Goal: Task Accomplishment & Management: Manage account settings

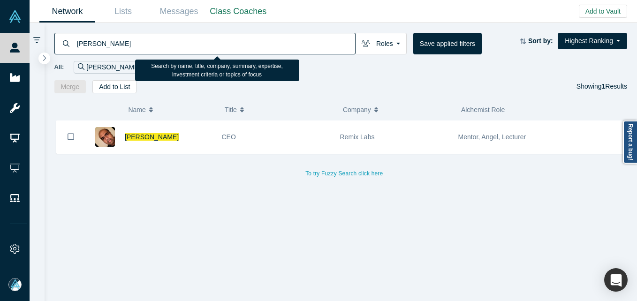
click at [163, 34] on input "[PERSON_NAME]" at bounding box center [215, 43] width 279 height 22
click at [87, 44] on input "[PERSON_NAME]" at bounding box center [215, 43] width 279 height 22
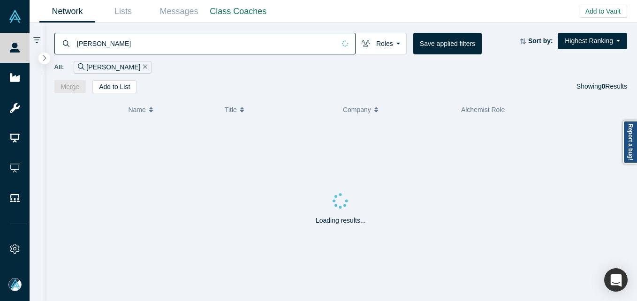
click at [131, 42] on input "[PERSON_NAME]" at bounding box center [205, 43] width 259 height 22
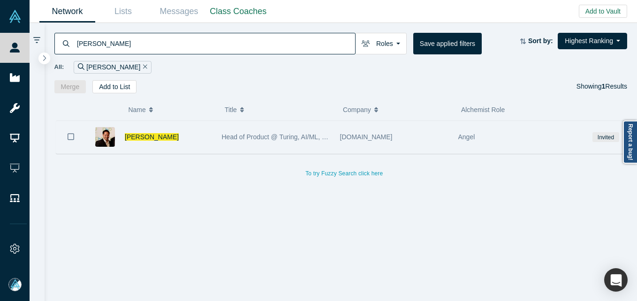
click at [70, 135] on icon "Bookmark" at bounding box center [71, 136] width 7 height 9
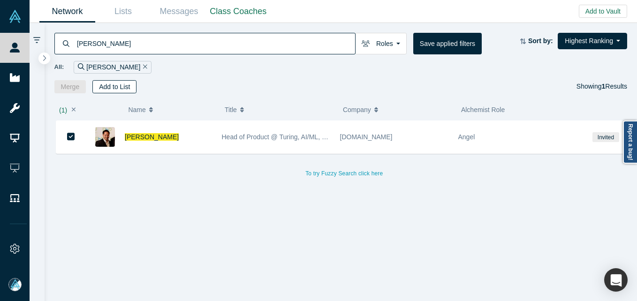
click at [106, 91] on button "Add to List" at bounding box center [114, 86] width 44 height 13
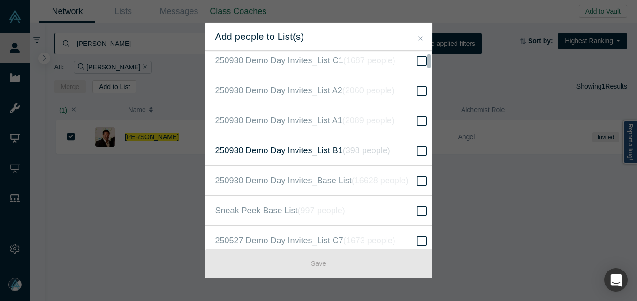
scroll to position [328, 0]
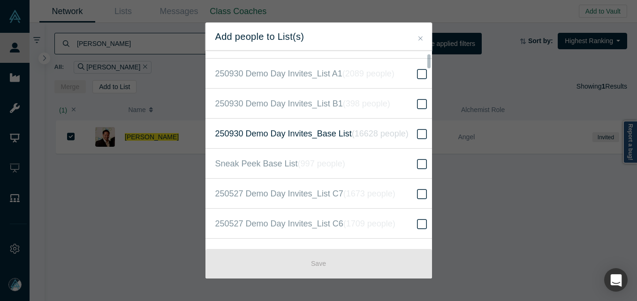
click at [417, 136] on icon at bounding box center [422, 134] width 10 height 11
click at [0, 0] on input "250930 Demo Day Invites_Base List ( 16628 people )" at bounding box center [0, 0] width 0 height 0
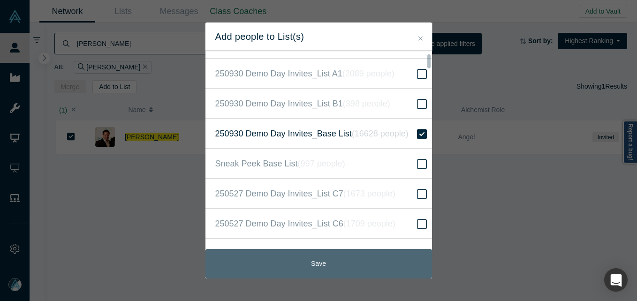
click at [324, 261] on button "Save" at bounding box center [318, 264] width 227 height 30
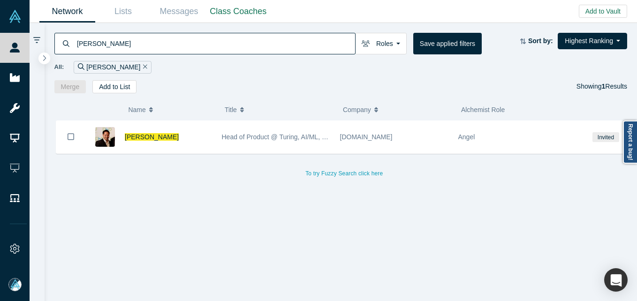
click at [130, 39] on input "[PERSON_NAME]" at bounding box center [215, 43] width 279 height 22
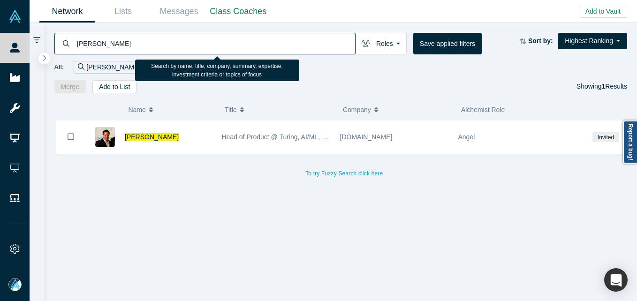
click at [130, 39] on input "[PERSON_NAME]" at bounding box center [215, 43] width 279 height 22
paste input "[PERSON_NAME]"
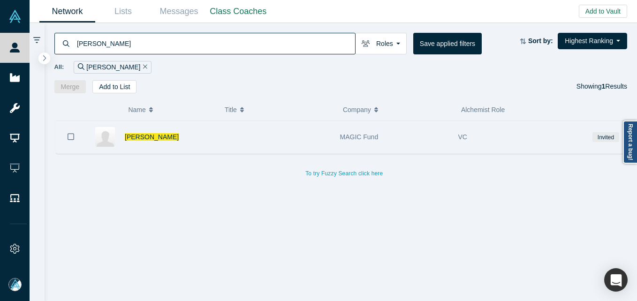
click at [71, 138] on icon "Bookmark" at bounding box center [71, 136] width 7 height 9
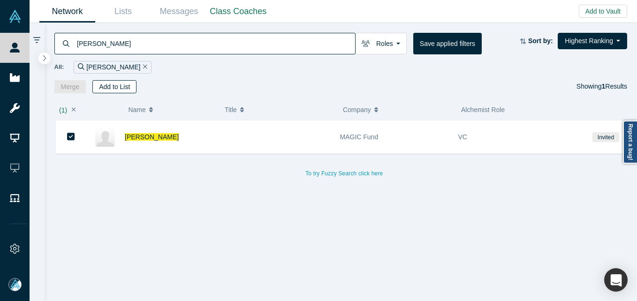
click at [113, 84] on button "Add to List" at bounding box center [114, 86] width 44 height 13
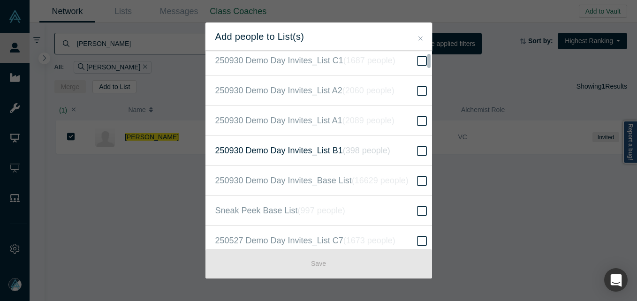
scroll to position [328, 0]
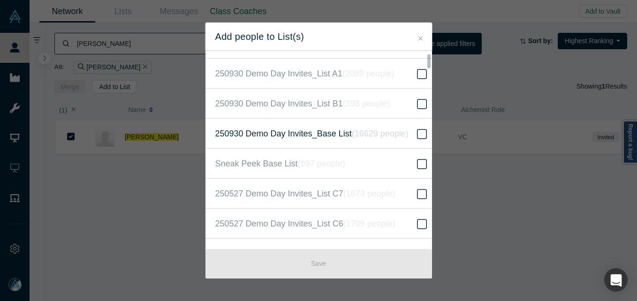
click at [419, 136] on icon at bounding box center [422, 134] width 10 height 10
click at [0, 0] on input "250930 Demo Day Invites_Base List ( 16629 people )" at bounding box center [0, 0] width 0 height 0
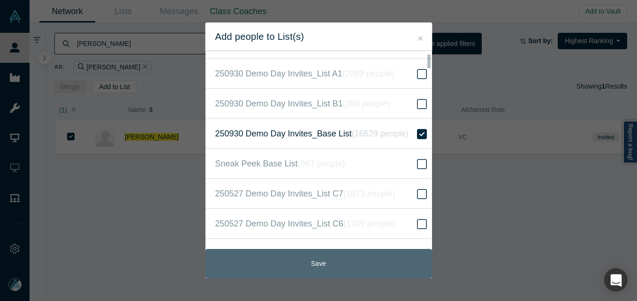
click at [356, 264] on button "Save" at bounding box center [318, 264] width 227 height 30
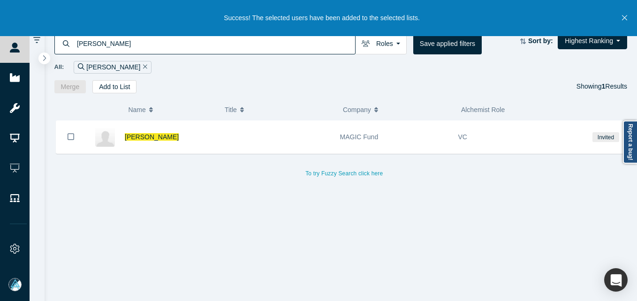
click at [124, 48] on input "[PERSON_NAME]" at bounding box center [215, 43] width 279 height 22
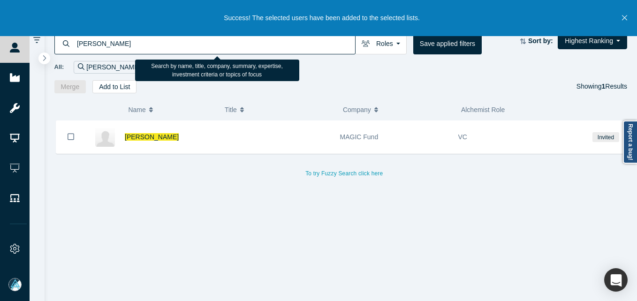
click at [124, 48] on input "[PERSON_NAME]" at bounding box center [215, 43] width 279 height 22
paste input "[PERSON_NAME]"
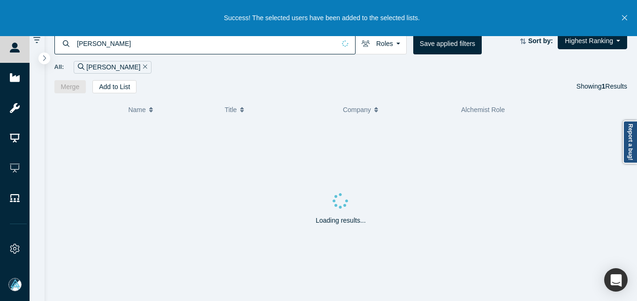
click at [87, 42] on input "[PERSON_NAME]" at bounding box center [205, 43] width 259 height 22
type input "[PERSON_NAME]"
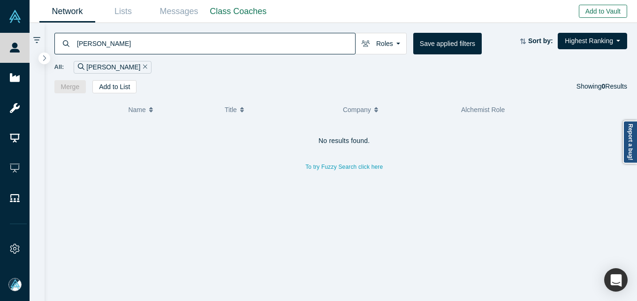
click at [613, 14] on button "Add to Vault" at bounding box center [603, 11] width 48 height 13
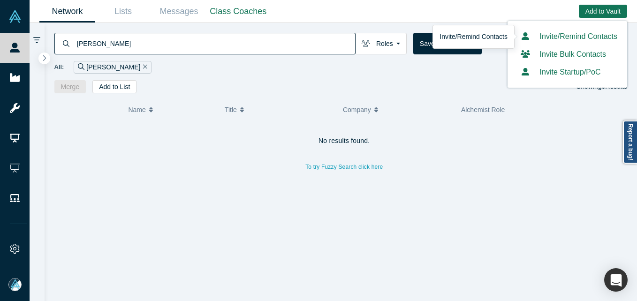
click at [570, 34] on link "Invite/Remind Contacts" at bounding box center [567, 36] width 100 height 8
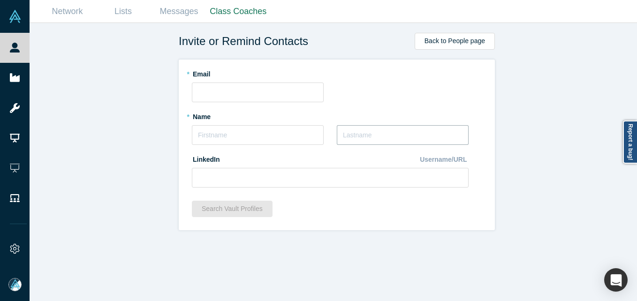
click at [369, 128] on input "text" at bounding box center [403, 135] width 132 height 20
paste input "[PERSON_NAME]"
type input "[PERSON_NAME]"
click at [247, 134] on input "text" at bounding box center [258, 135] width 132 height 20
type input "[PERSON_NAME]"
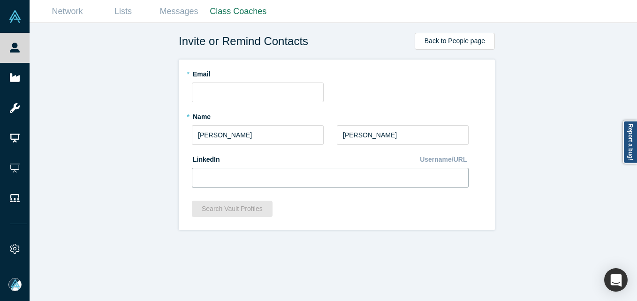
click at [248, 187] on input at bounding box center [330, 178] width 277 height 20
paste input "[URL][DOMAIN_NAME]"
type input "[URL][DOMAIN_NAME]"
click at [163, 166] on div "Invite or Remind Contacts Back to People page * Email * Name [PERSON_NAME] * La…" at bounding box center [337, 165] width 614 height 285
click at [243, 94] on input "text" at bounding box center [258, 93] width 132 height 20
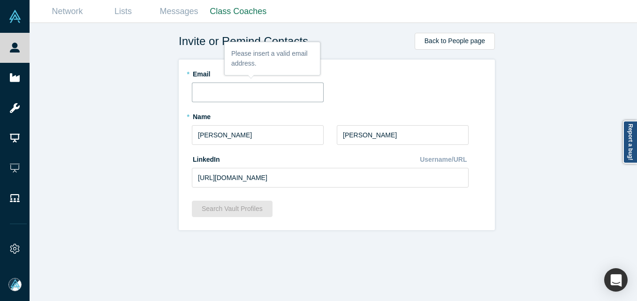
paste input "[EMAIL_ADDRESS][DOMAIN_NAME]"
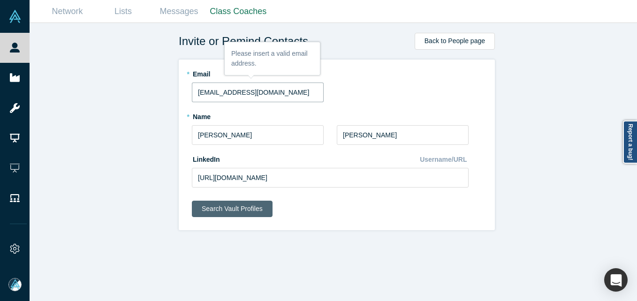
type input "[EMAIL_ADDRESS][DOMAIN_NAME]"
click at [235, 201] on button "Search Vault Profiles" at bounding box center [232, 209] width 81 height 16
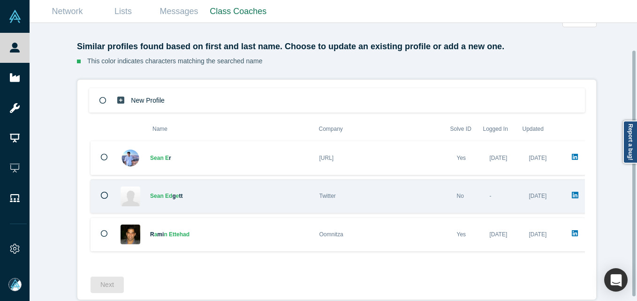
scroll to position [35, 0]
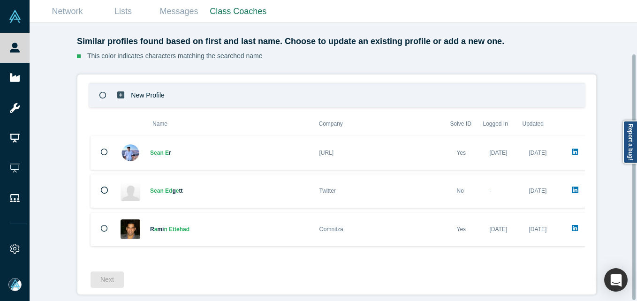
click at [231, 86] on div "New Profile" at bounding box center [337, 95] width 496 height 24
click at [99, 272] on button "Next" at bounding box center [107, 280] width 33 height 16
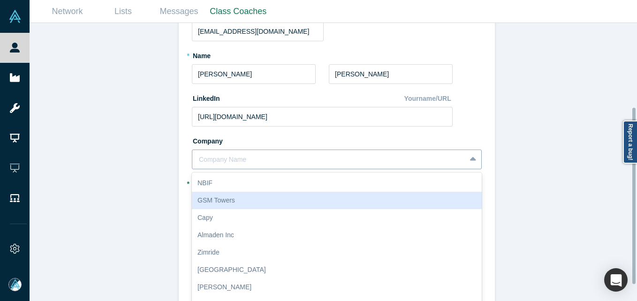
scroll to position [133, 0]
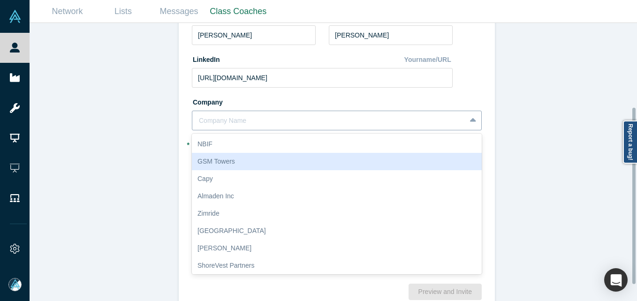
click at [288, 130] on div "10 results available. Use Up and Down to choose options, press Enter to select …" at bounding box center [337, 121] width 290 height 20
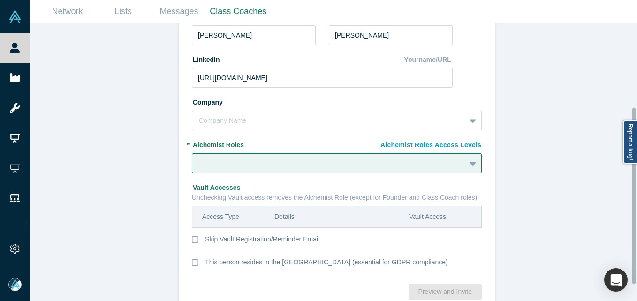
click at [535, 79] on div "Invite or Remind Contacts Back New Profile: [PERSON_NAME] * Email [EMAIL_ADDRES…" at bounding box center [337, 165] width 614 height 285
click at [275, 159] on div at bounding box center [337, 163] width 290 height 20
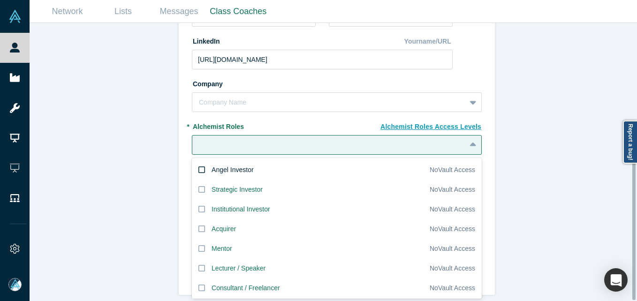
click at [244, 170] on label "Angel Investor" at bounding box center [311, 170] width 238 height 20
click at [0, 0] on input "Angel Investor" at bounding box center [0, 0] width 0 height 0
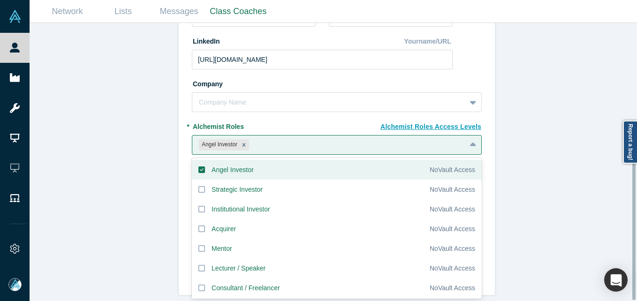
click at [135, 153] on div "Invite or Remind Contacts Back New Profile: [PERSON_NAME] * Email [EMAIL_ADDRES…" at bounding box center [337, 165] width 614 height 285
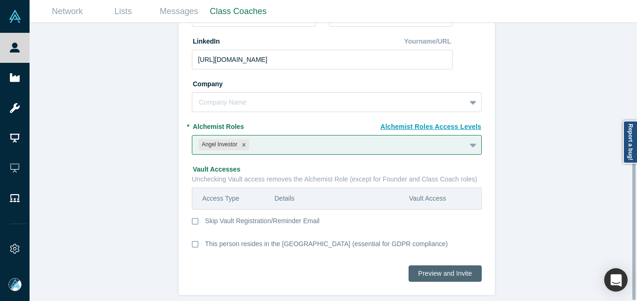
click at [456, 271] on button "Preview and Invite" at bounding box center [445, 273] width 73 height 16
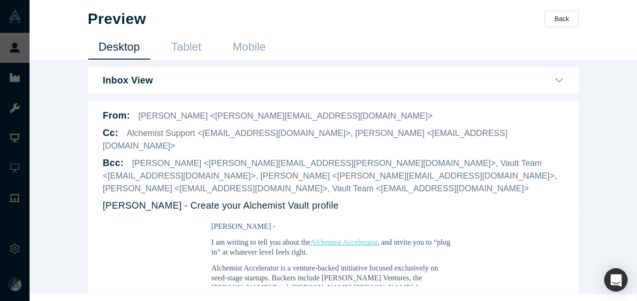
scroll to position [23, 0]
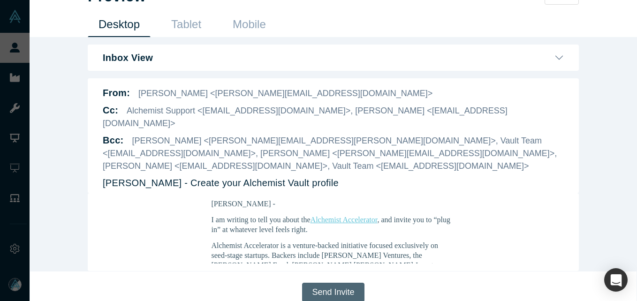
click at [329, 283] on button "Send Invite" at bounding box center [333, 292] width 62 height 19
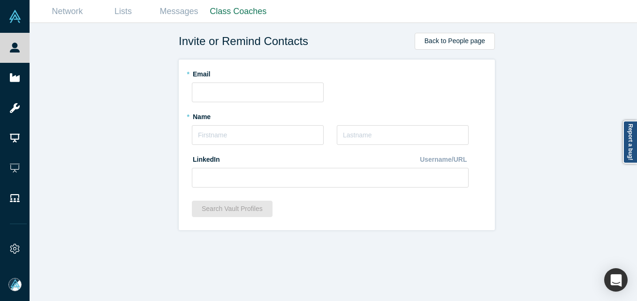
scroll to position [0, 0]
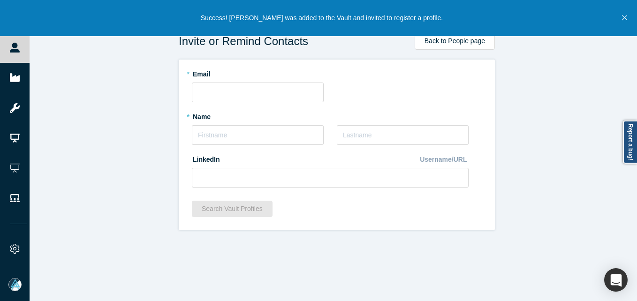
drag, startPoint x: 629, startPoint y: 19, endPoint x: 538, endPoint y: 19, distance: 90.5
click at [628, 19] on button "Close" at bounding box center [625, 18] width 12 height 36
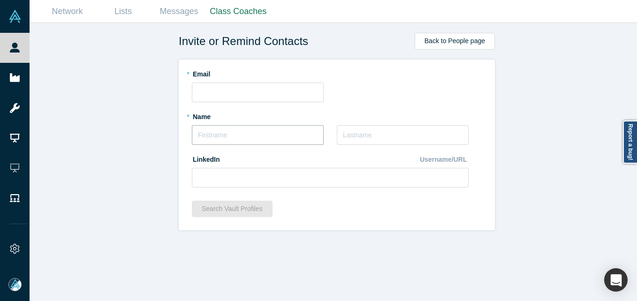
click at [255, 141] on input "text" at bounding box center [258, 135] width 132 height 20
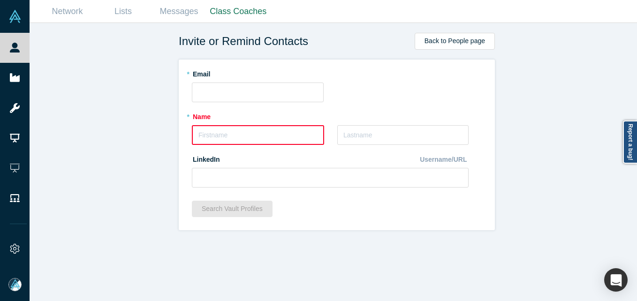
paste input "[PERSON_NAME]"
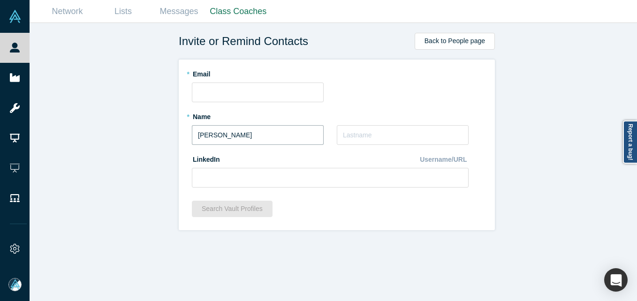
click at [205, 137] on input "[PERSON_NAME]" at bounding box center [258, 135] width 132 height 20
drag, startPoint x: 212, startPoint y: 135, endPoint x: 306, endPoint y: 140, distance: 93.9
click at [306, 140] on input "[PERSON_NAME]" at bounding box center [258, 135] width 132 height 20
type input "Kasra"
paste input "Moinizand"
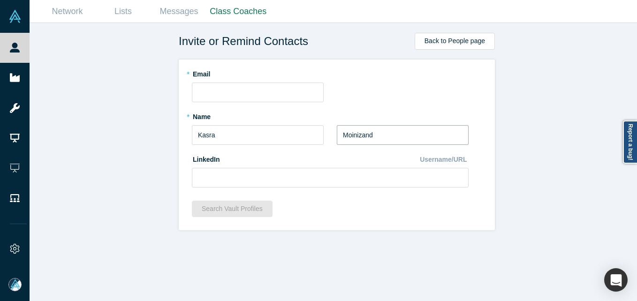
type input "Moinizand"
drag, startPoint x: 258, startPoint y: 177, endPoint x: 196, endPoint y: 160, distance: 64.6
click at [258, 177] on input at bounding box center [330, 178] width 277 height 20
paste input "[URL][DOMAIN_NAME]"
type input "[URL][DOMAIN_NAME]"
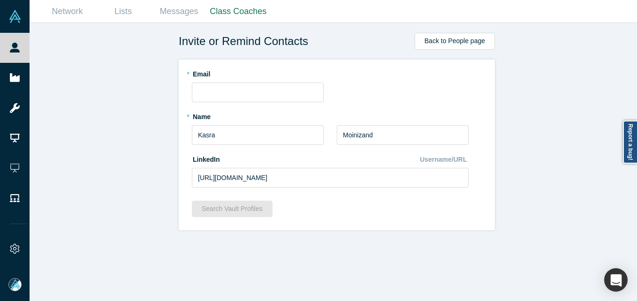
drag, startPoint x: 140, startPoint y: 143, endPoint x: 137, endPoint y: 131, distance: 12.2
click at [140, 141] on div "Invite or Remind Contacts Back to People page * Email * Name [PERSON_NAME] * La…" at bounding box center [337, 165] width 614 height 285
click at [203, 94] on input "text" at bounding box center [258, 93] width 132 height 20
paste input "[EMAIL_ADDRESS][DOMAIN_NAME]"
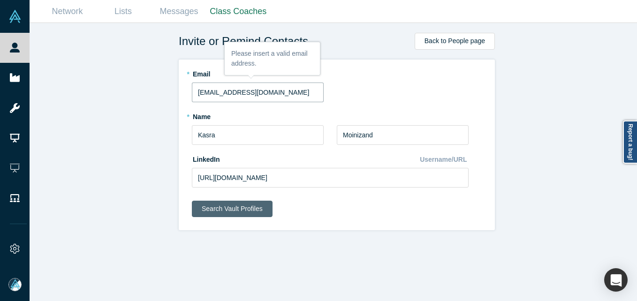
type input "[EMAIL_ADDRESS][DOMAIN_NAME]"
click at [217, 205] on button "Search Vault Profiles" at bounding box center [232, 209] width 81 height 16
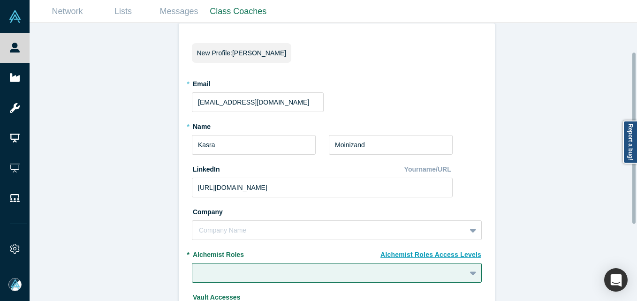
scroll to position [47, 0]
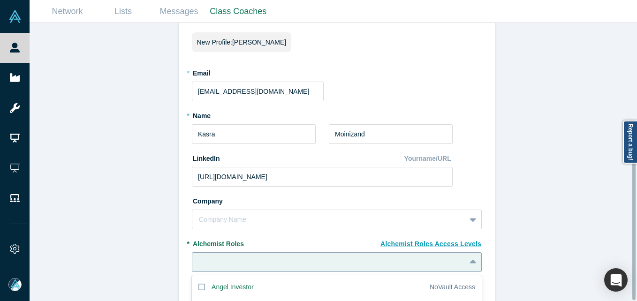
click at [294, 259] on div "20 results available. Use Up and Down to choose options, press Enter to select …" at bounding box center [337, 262] width 290 height 20
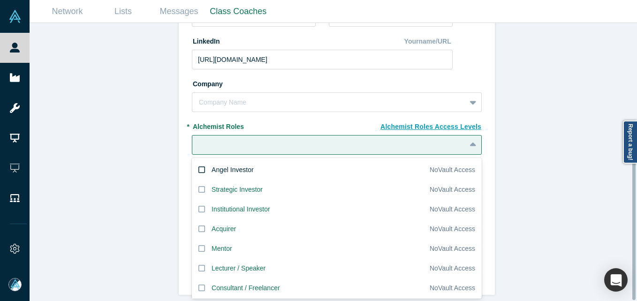
click at [242, 165] on div "Angel Investor" at bounding box center [233, 170] width 42 height 10
click at [0, 0] on input "Angel Investor" at bounding box center [0, 0] width 0 height 0
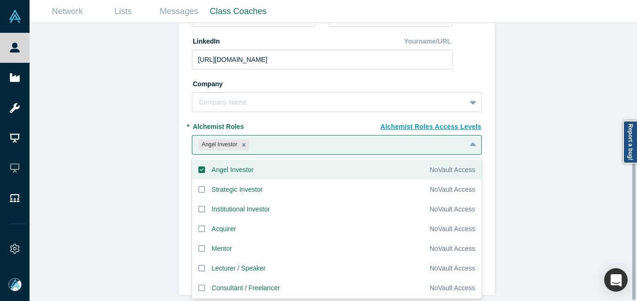
click at [155, 158] on div "Invite or Remind Contacts Back New Profile: [PERSON_NAME] * Email [EMAIL_ADDRES…" at bounding box center [337, 165] width 614 height 285
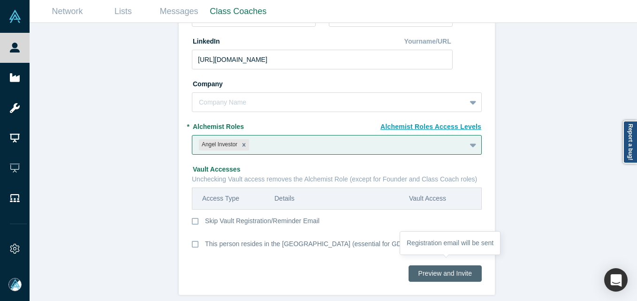
click at [449, 269] on button "Preview and Invite" at bounding box center [445, 273] width 73 height 16
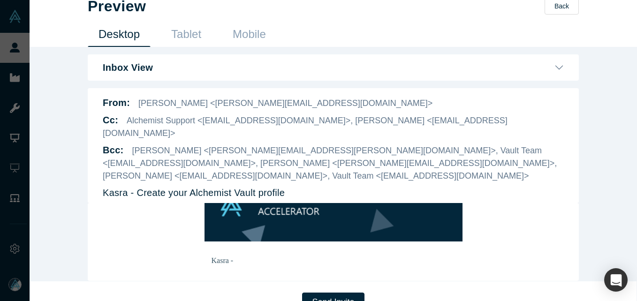
scroll to position [23, 0]
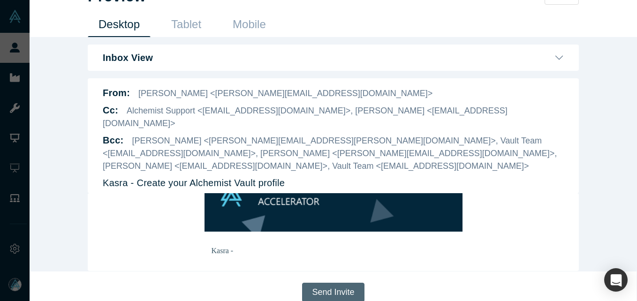
click at [314, 283] on button "Send Invite" at bounding box center [333, 292] width 62 height 19
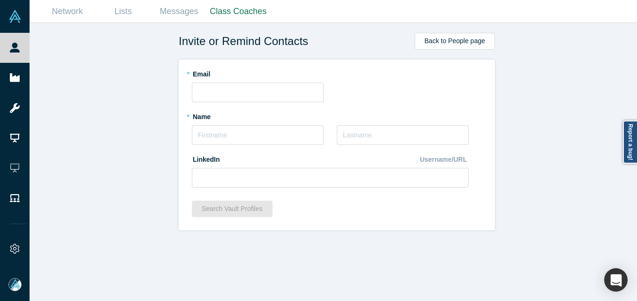
scroll to position [0, 0]
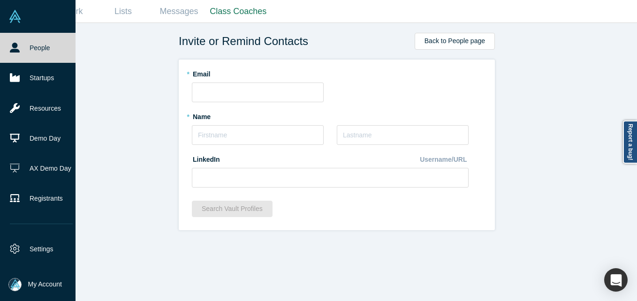
click at [19, 45] on icon at bounding box center [15, 48] width 10 height 10
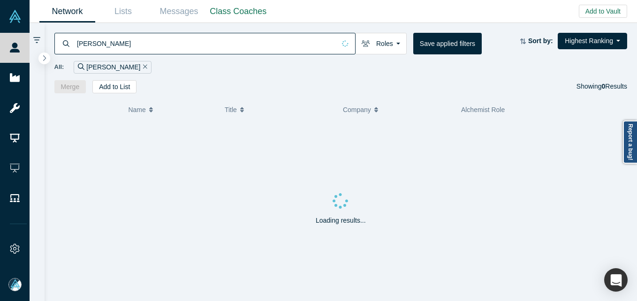
click at [207, 43] on input "[PERSON_NAME]" at bounding box center [205, 43] width 259 height 22
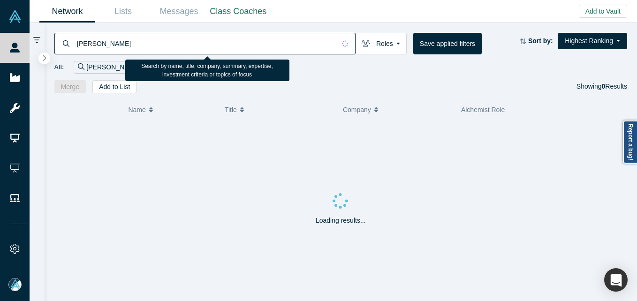
click at [208, 43] on input "[PERSON_NAME]" at bounding box center [205, 43] width 259 height 22
paste input "[PERSON_NAME]"
type input "[PERSON_NAME]"
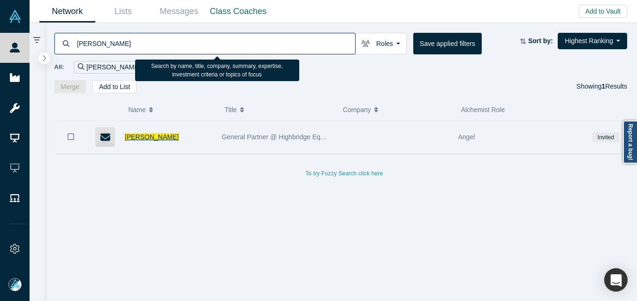
click at [160, 137] on span "[PERSON_NAME]" at bounding box center [152, 137] width 54 height 8
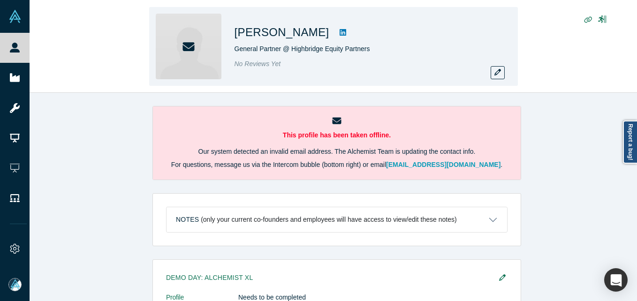
click at [490, 68] on div "No Reviews Yet" at bounding box center [366, 64] width 263 height 10
click at [492, 68] on button "button" at bounding box center [498, 72] width 14 height 13
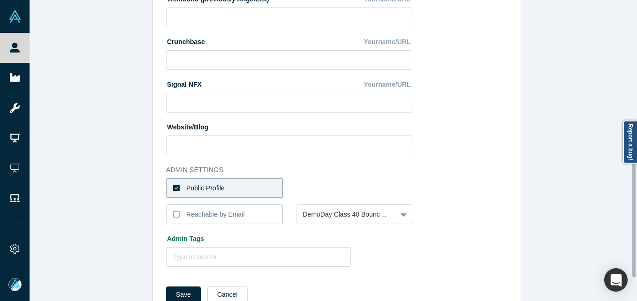
scroll to position [394, 0]
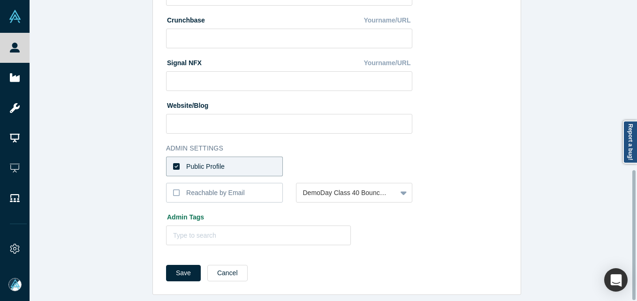
click at [250, 157] on label "Public Profile" at bounding box center [224, 167] width 117 height 20
click at [0, 0] on input "Public Profile" at bounding box center [0, 0] width 0 height 0
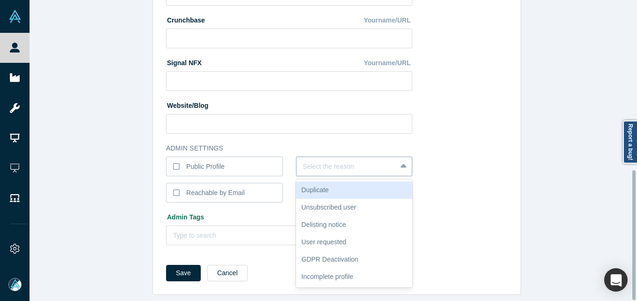
click at [346, 163] on div at bounding box center [346, 167] width 87 height 12
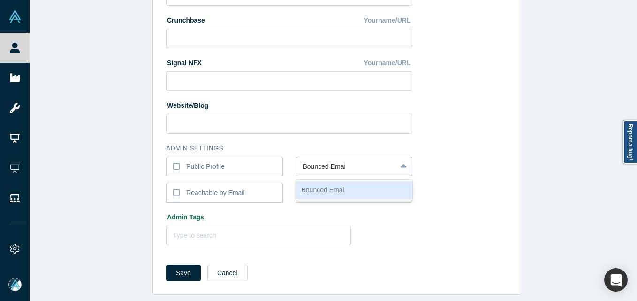
type input "Bounced Email"
click at [396, 186] on div "Bounced Email" at bounding box center [354, 190] width 117 height 17
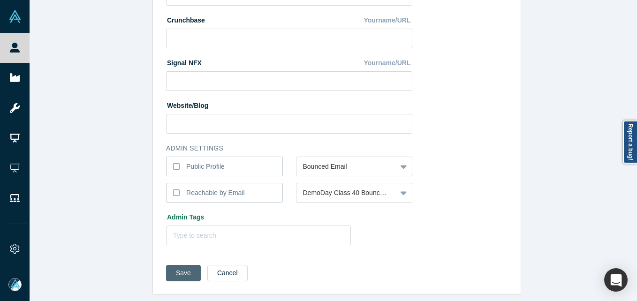
drag, startPoint x: 180, startPoint y: 268, endPoint x: 186, endPoint y: 260, distance: 9.8
click at [180, 267] on button "Save" at bounding box center [183, 273] width 35 height 16
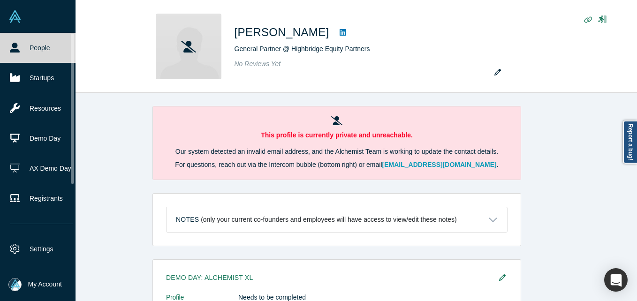
click at [16, 49] on icon at bounding box center [15, 48] width 10 height 10
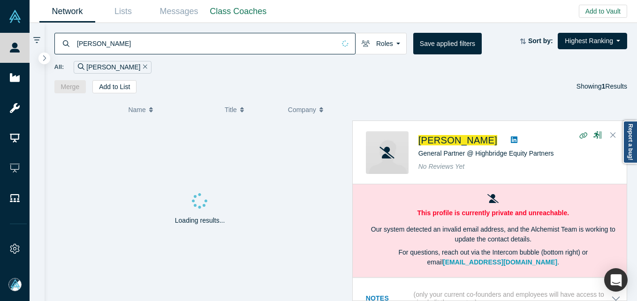
click at [138, 36] on input "[PERSON_NAME]" at bounding box center [205, 43] width 259 height 22
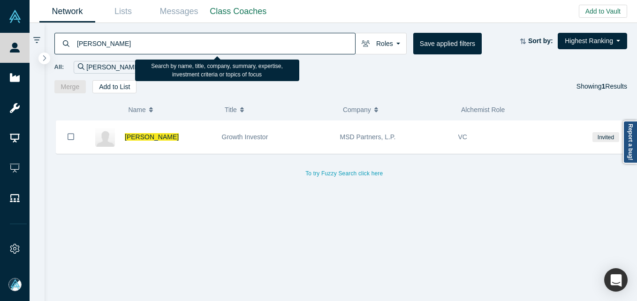
click at [173, 35] on input "[PERSON_NAME]" at bounding box center [215, 43] width 279 height 22
paste input "[PERSON_NAME]"
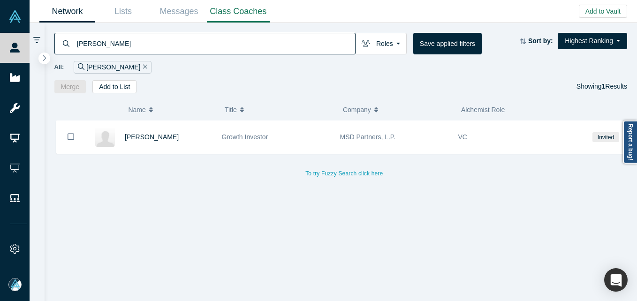
type input "[PERSON_NAME]"
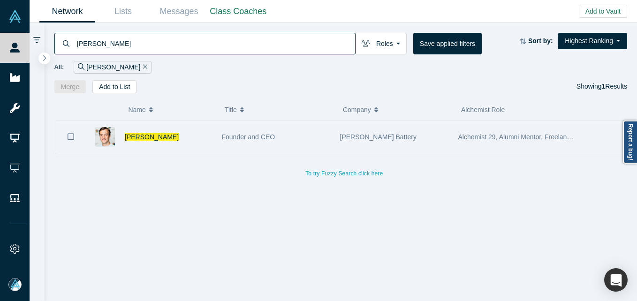
click at [146, 134] on span "[PERSON_NAME]" at bounding box center [152, 137] width 54 height 8
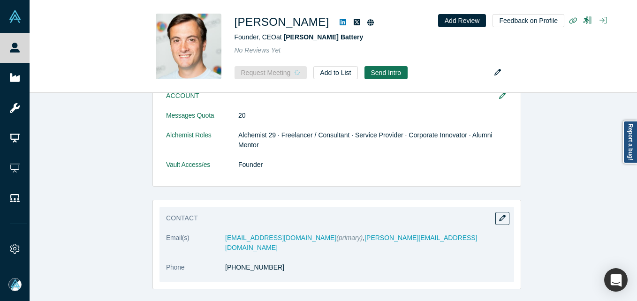
scroll to position [280, 0]
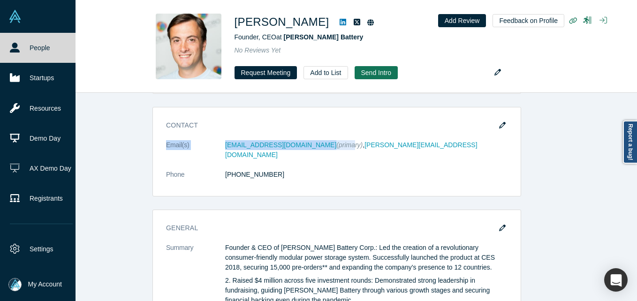
drag, startPoint x: 24, startPoint y: 49, endPoint x: 37, endPoint y: 11, distance: 40.0
click at [24, 49] on link "People" at bounding box center [41, 48] width 83 height 30
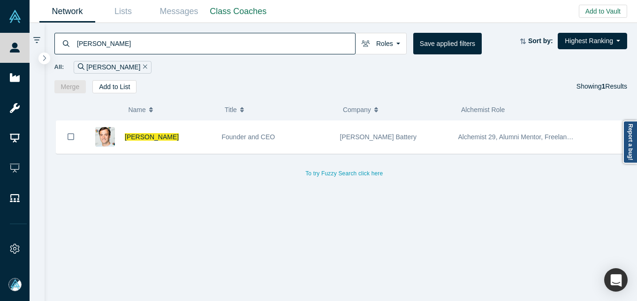
click at [141, 45] on input "[PERSON_NAME]" at bounding box center [215, 43] width 279 height 22
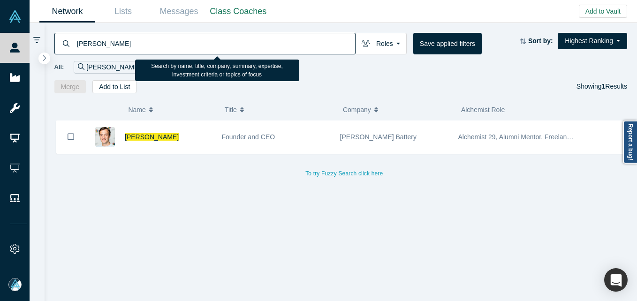
click at [141, 45] on input "[PERSON_NAME]" at bounding box center [215, 43] width 279 height 22
paste input "[PERSON_NAME]"
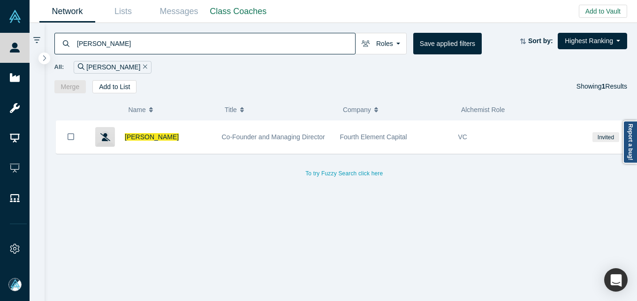
click at [134, 41] on input "[PERSON_NAME]" at bounding box center [215, 43] width 279 height 22
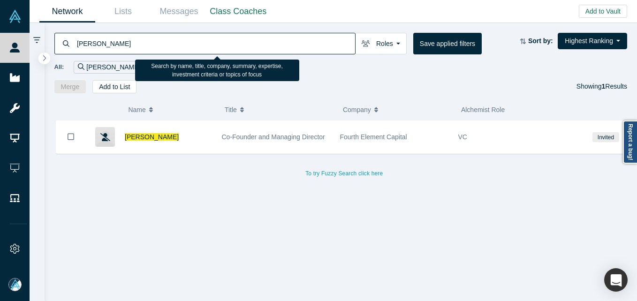
click at [134, 41] on input "[PERSON_NAME]" at bounding box center [215, 43] width 279 height 22
paste input "[PERSON_NAME]"
type input "[PERSON_NAME]"
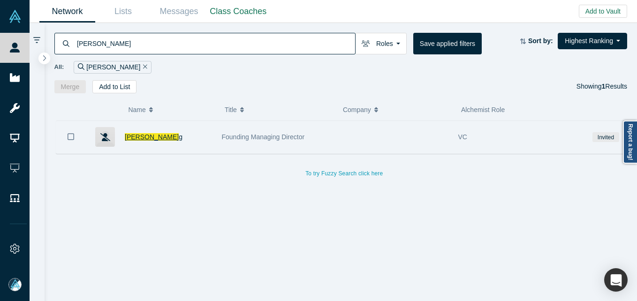
click at [159, 140] on span "[PERSON_NAME]" at bounding box center [152, 137] width 54 height 8
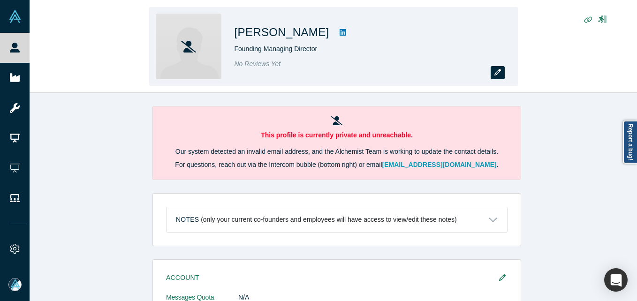
click at [493, 75] on button "button" at bounding box center [498, 72] width 14 height 13
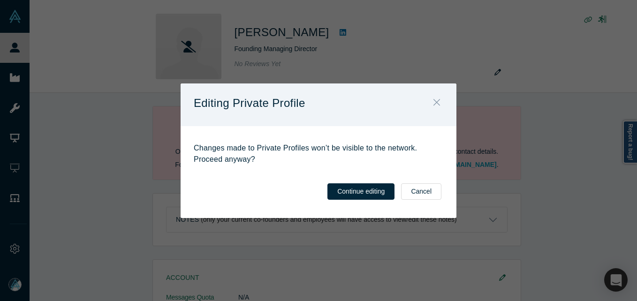
drag, startPoint x: 436, startPoint y: 102, endPoint x: 410, endPoint y: 106, distance: 26.0
click at [439, 103] on icon "Close" at bounding box center [436, 102] width 7 height 10
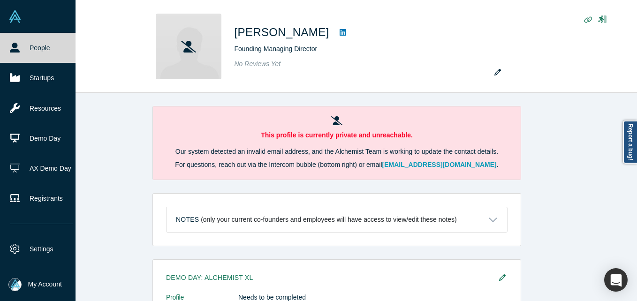
drag, startPoint x: 11, startPoint y: 44, endPoint x: 23, endPoint y: 60, distance: 19.7
click at [11, 44] on icon at bounding box center [15, 48] width 10 height 10
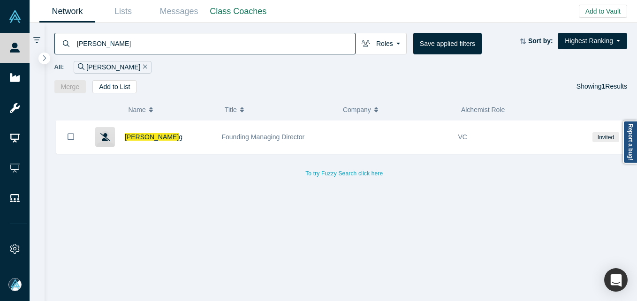
click at [203, 46] on input "[PERSON_NAME]" at bounding box center [215, 43] width 279 height 22
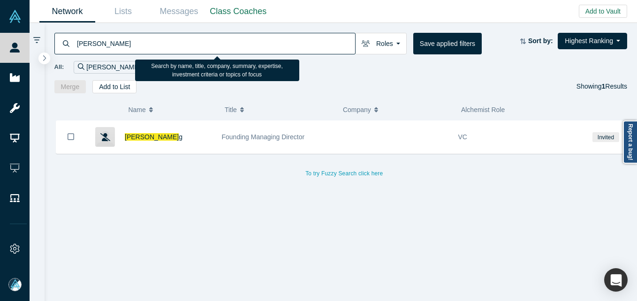
click at [203, 46] on input "[PERSON_NAME]" at bounding box center [215, 43] width 279 height 22
paste input "n [PERSON_NAME]"
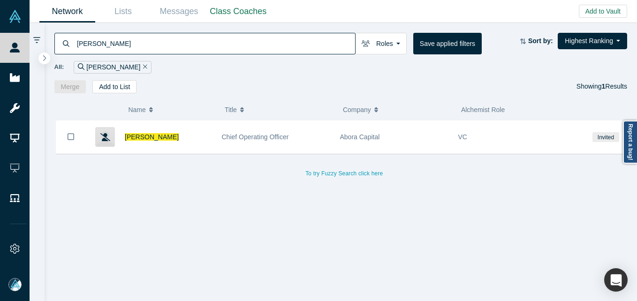
click at [200, 51] on input "[PERSON_NAME]" at bounding box center [215, 43] width 279 height 22
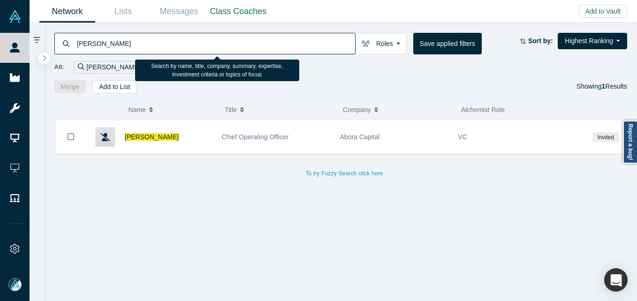
click at [200, 51] on input "[PERSON_NAME]" at bounding box center [215, 43] width 279 height 22
paste input "[PERSON_NAME]"
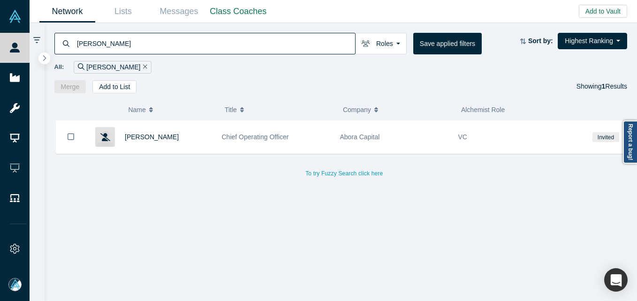
type input "[PERSON_NAME]"
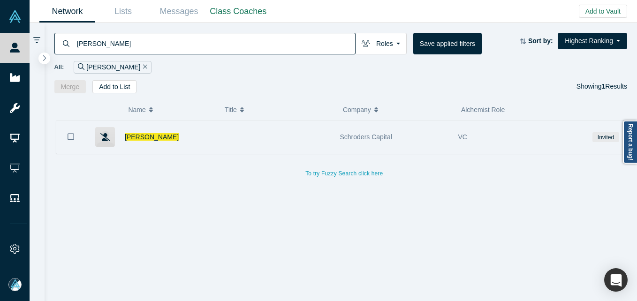
click at [138, 133] on span "[PERSON_NAME]" at bounding box center [152, 137] width 54 height 8
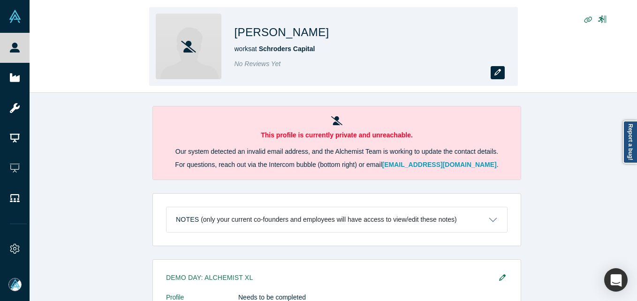
click at [500, 71] on button "button" at bounding box center [498, 72] width 14 height 13
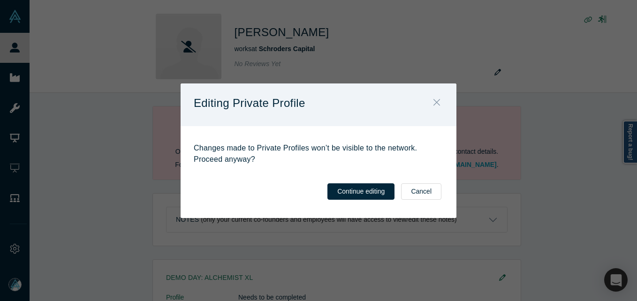
click at [432, 101] on button "Close" at bounding box center [437, 103] width 20 height 20
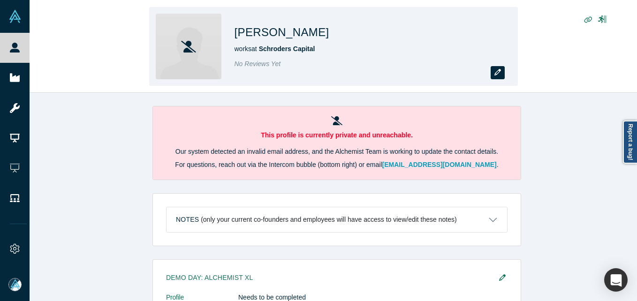
click at [491, 77] on button "button" at bounding box center [498, 72] width 14 height 13
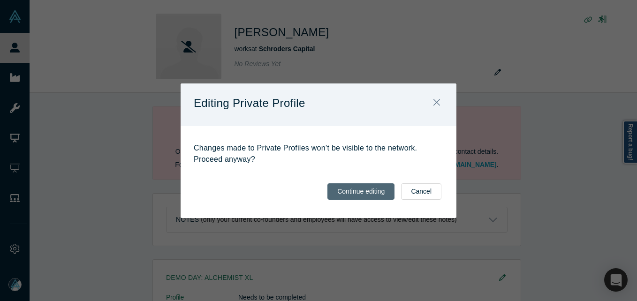
click at [362, 189] on button "Continue editing" at bounding box center [360, 191] width 67 height 16
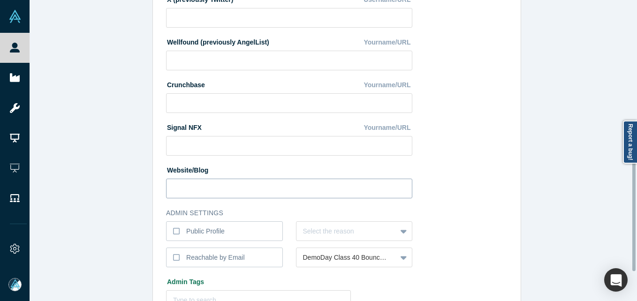
scroll to position [328, 0]
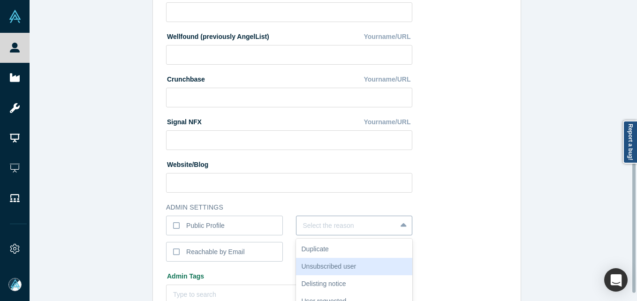
click at [331, 225] on div "6 results available. Use Up and Down to choose options, press Enter to select t…" at bounding box center [354, 226] width 117 height 20
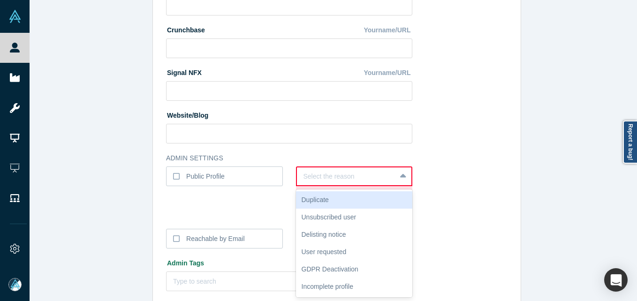
click at [357, 171] on div at bounding box center [346, 177] width 86 height 12
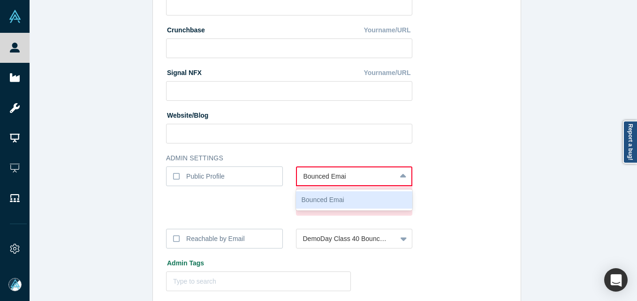
type input "Bounced Email"
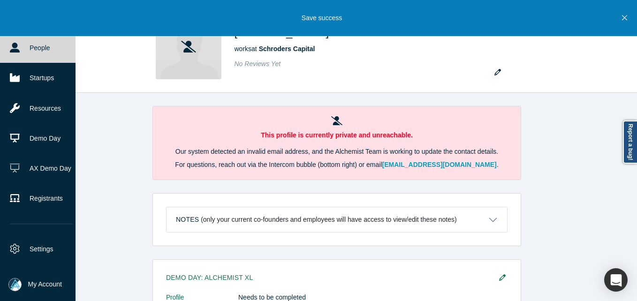
click at [12, 44] on icon at bounding box center [15, 48] width 10 height 10
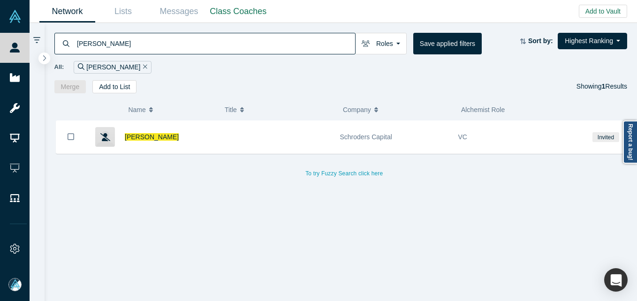
click at [166, 37] on input "[PERSON_NAME]" at bounding box center [215, 43] width 279 height 22
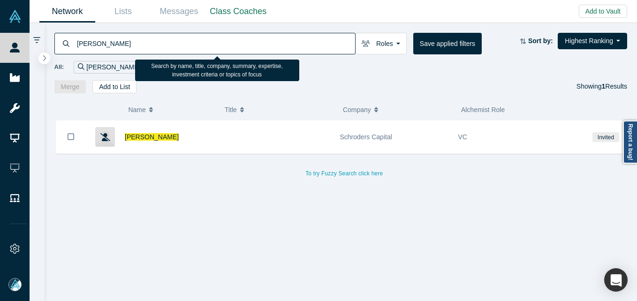
click at [165, 37] on input "[PERSON_NAME]" at bounding box center [215, 43] width 279 height 22
paste input "[PERSON_NAME]"
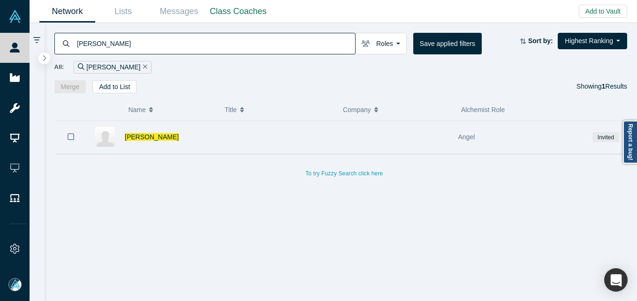
click at [68, 136] on icon "Bookmark" at bounding box center [71, 136] width 7 height 9
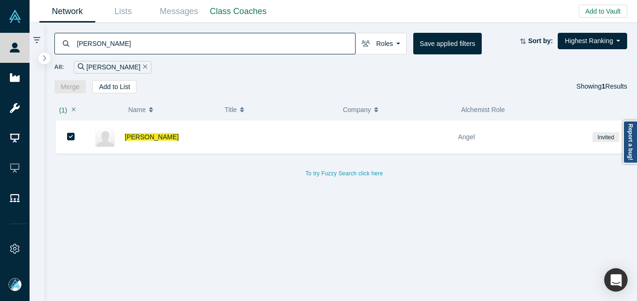
click at [117, 79] on div "[PERSON_NAME] Roles Founders Faculty Mentors Alumni Mentor Angels VCs Corporate…" at bounding box center [341, 58] width 593 height 70
click at [120, 89] on button "Add to List" at bounding box center [114, 86] width 44 height 13
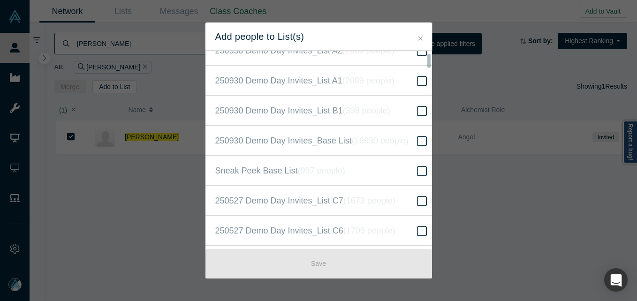
scroll to position [328, 0]
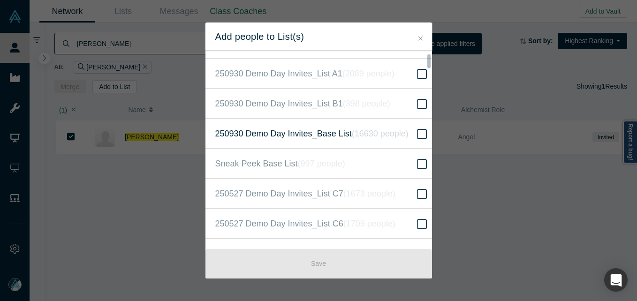
click at [417, 131] on icon at bounding box center [422, 134] width 10 height 11
click at [0, 0] on input "250930 Demo Day Invites_Base List ( 16630 people )" at bounding box center [0, 0] width 0 height 0
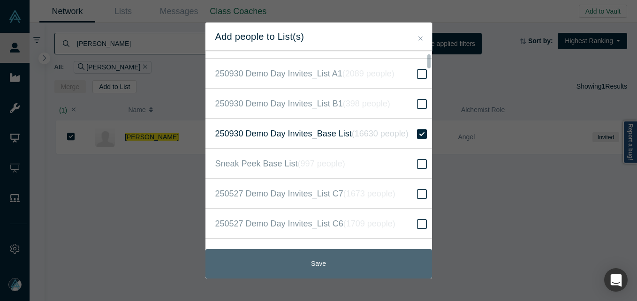
click at [321, 260] on button "Save" at bounding box center [318, 264] width 227 height 30
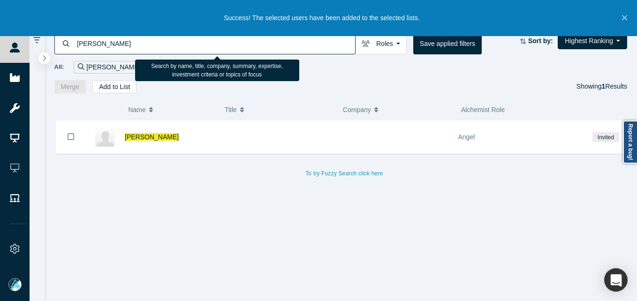
click at [121, 46] on input "[PERSON_NAME]" at bounding box center [215, 43] width 279 height 22
paste input "[PERSON_NAME]"
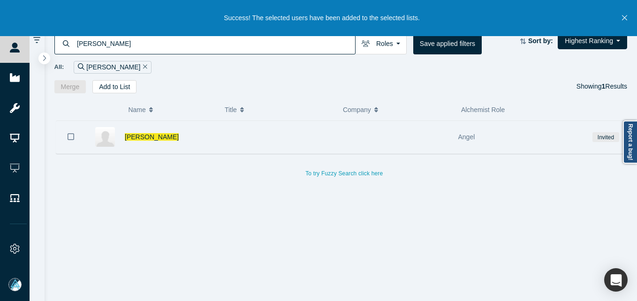
type input "[PERSON_NAME]"
click at [68, 136] on icon "Bookmark" at bounding box center [71, 136] width 7 height 7
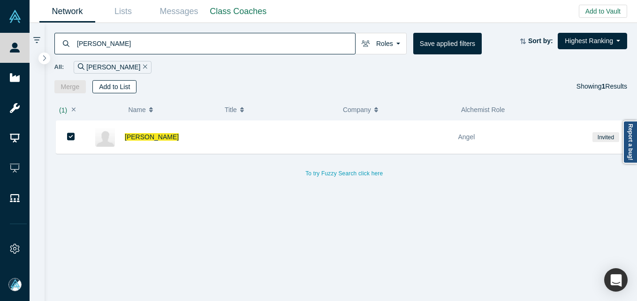
click at [107, 83] on button "Add to List" at bounding box center [114, 86] width 44 height 13
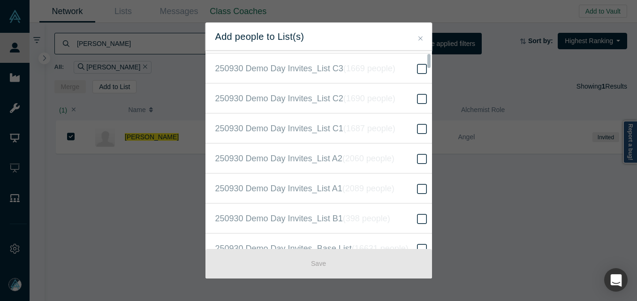
scroll to position [281, 0]
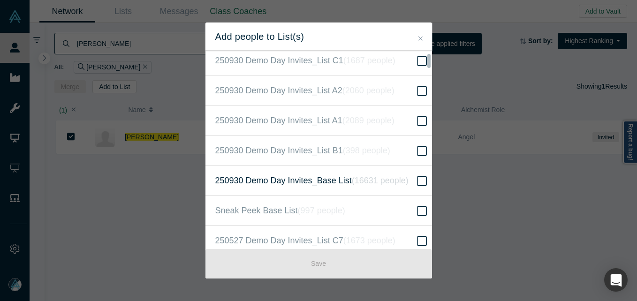
click at [418, 179] on icon at bounding box center [422, 180] width 10 height 11
click at [0, 0] on input "250930 Demo Day Invites_Base List ( 16631 people )" at bounding box center [0, 0] width 0 height 0
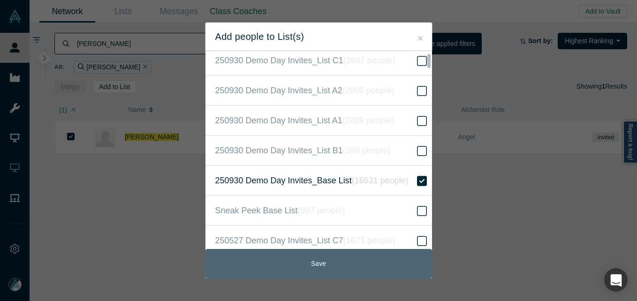
click at [343, 265] on button "Save" at bounding box center [318, 264] width 227 height 30
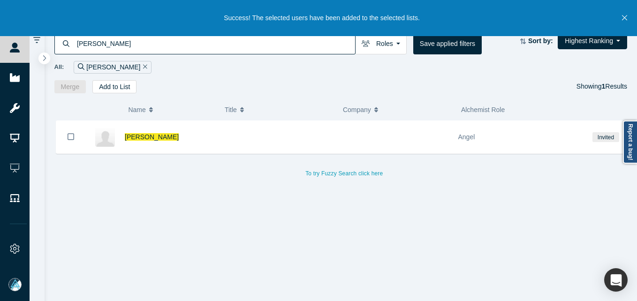
drag, startPoint x: 621, startPoint y: 20, endPoint x: 621, endPoint y: 14, distance: 5.6
click at [621, 20] on button "Close" at bounding box center [625, 18] width 12 height 36
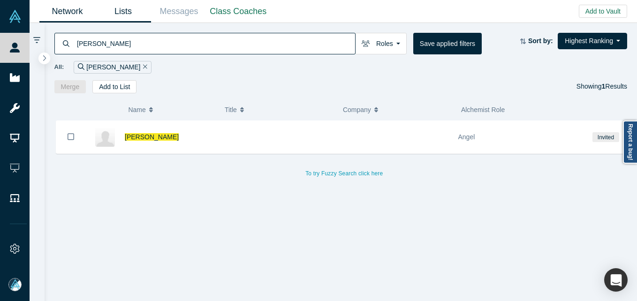
click at [110, 15] on link "Lists" at bounding box center [123, 11] width 56 height 22
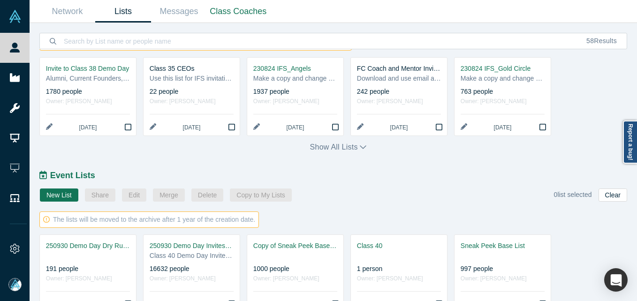
scroll to position [453, 0]
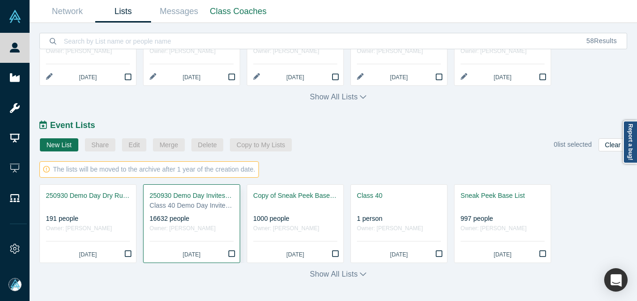
click at [200, 197] on div "250930 Demo Day Invites_Base List" at bounding box center [192, 196] width 84 height 10
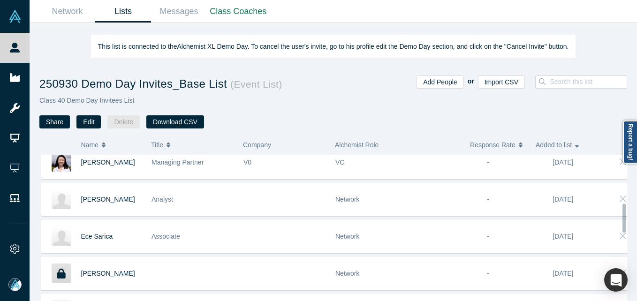
scroll to position [188, 0]
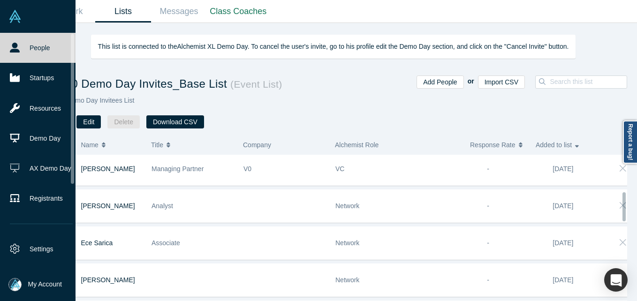
drag, startPoint x: 28, startPoint y: 49, endPoint x: 49, endPoint y: 1, distance: 52.3
click at [28, 49] on link "People" at bounding box center [41, 48] width 83 height 30
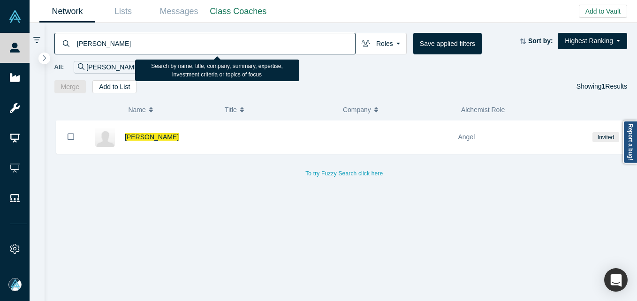
click at [141, 43] on input "[PERSON_NAME]" at bounding box center [215, 43] width 279 height 22
paste input "[PERSON_NAME]"
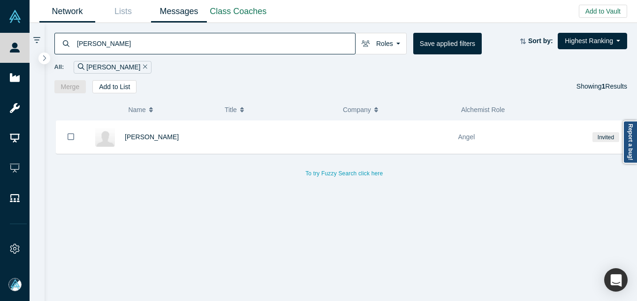
type input "[PERSON_NAME]"
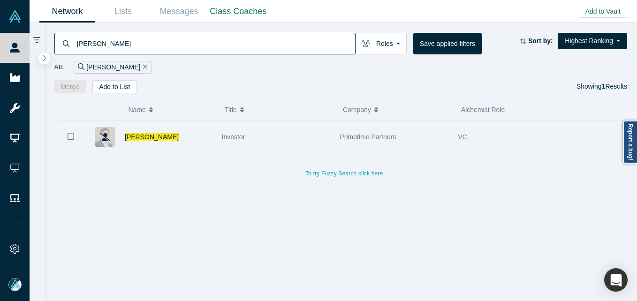
click at [152, 138] on span "[PERSON_NAME]" at bounding box center [152, 137] width 54 height 8
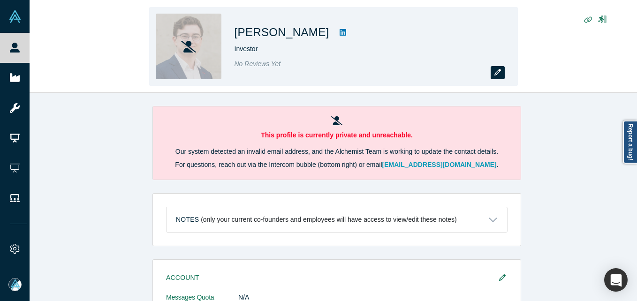
click at [495, 71] on button "button" at bounding box center [498, 72] width 14 height 13
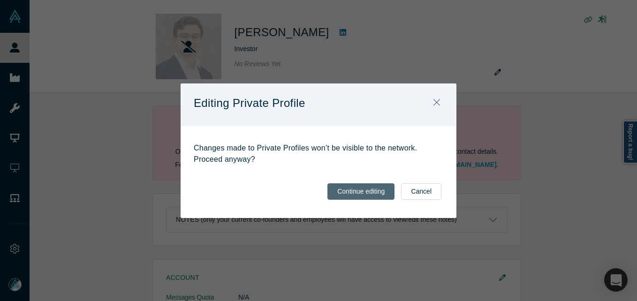
click at [374, 197] on button "Continue editing" at bounding box center [360, 191] width 67 height 16
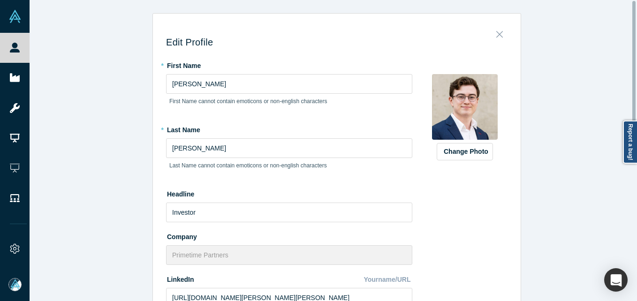
click at [496, 30] on icon "Close" at bounding box center [499, 34] width 7 height 10
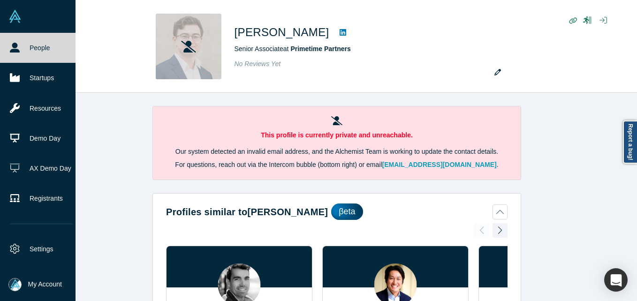
click at [27, 45] on link "People" at bounding box center [41, 48] width 83 height 30
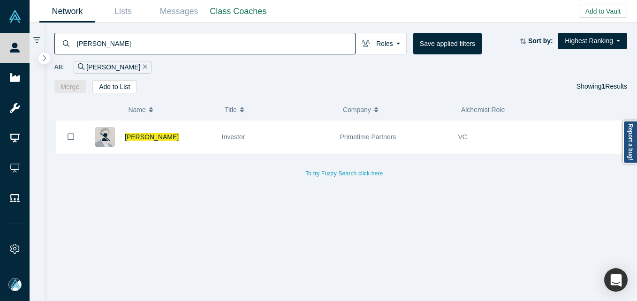
click at [216, 38] on input "[PERSON_NAME]" at bounding box center [215, 43] width 279 height 22
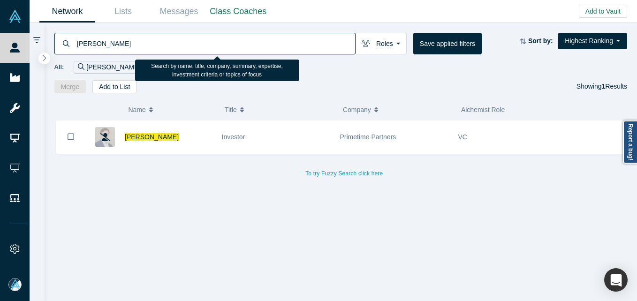
click at [216, 38] on input "[PERSON_NAME]" at bounding box center [215, 43] width 279 height 22
paste input "cqueline Glyn"
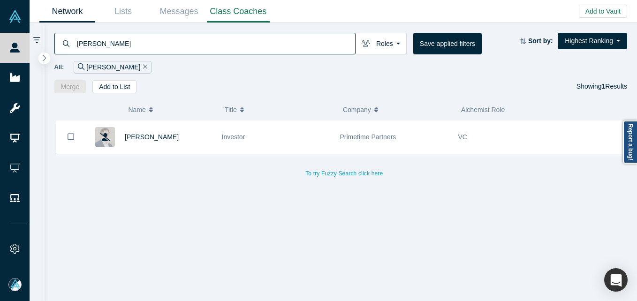
type input "[PERSON_NAME]"
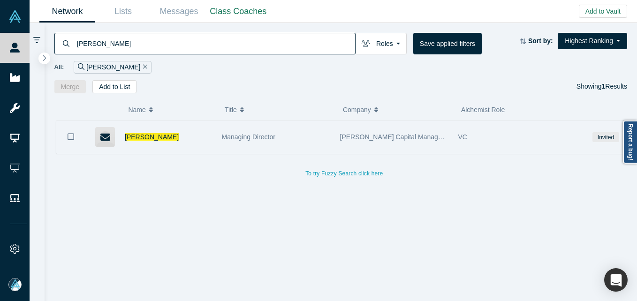
click at [166, 139] on span "[PERSON_NAME]" at bounding box center [152, 137] width 54 height 8
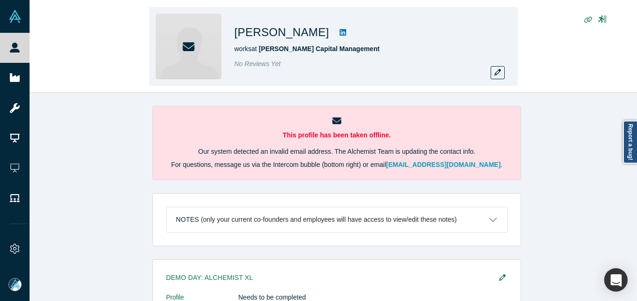
click at [505, 73] on div "[PERSON_NAME] works at [PERSON_NAME] Capital Management No Reviews Yet" at bounding box center [333, 46] width 369 height 79
click at [504, 73] on button "button" at bounding box center [498, 72] width 14 height 13
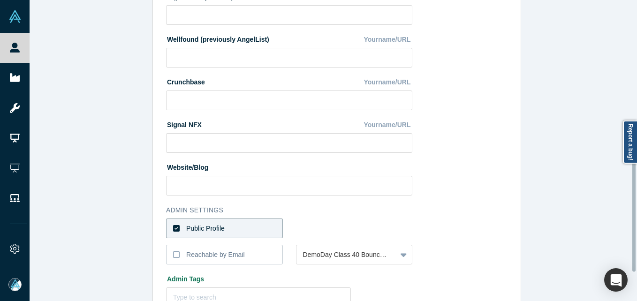
scroll to position [328, 0]
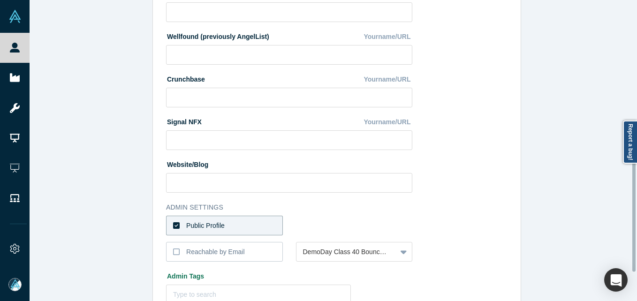
click at [256, 227] on label "Public Profile" at bounding box center [224, 226] width 117 height 20
click at [0, 0] on input "Public Profile" at bounding box center [0, 0] width 0 height 0
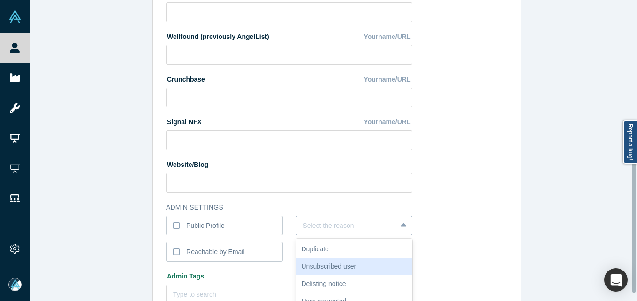
click at [323, 217] on div "6 results available. Use Up and Down to choose options, press Enter to select t…" at bounding box center [354, 226] width 117 height 20
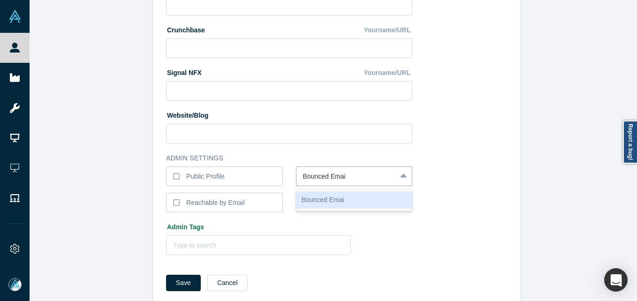
type input "Bounced Email"
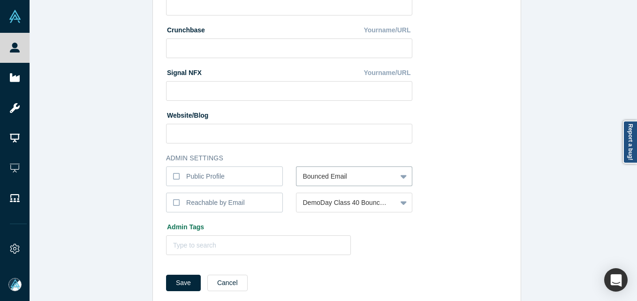
click at [166, 275] on button "Save" at bounding box center [183, 283] width 35 height 16
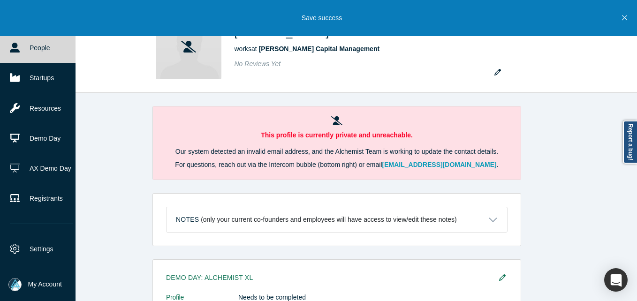
click at [29, 57] on link "People" at bounding box center [41, 48] width 83 height 30
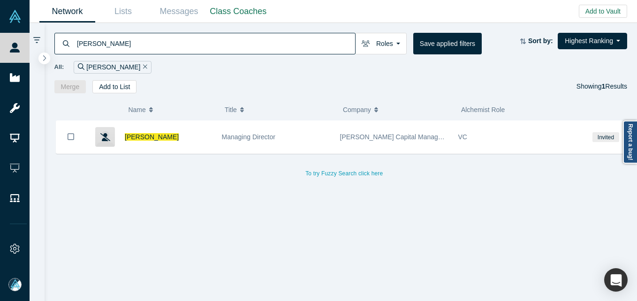
click at [114, 48] on input "[PERSON_NAME]" at bounding box center [215, 43] width 279 height 22
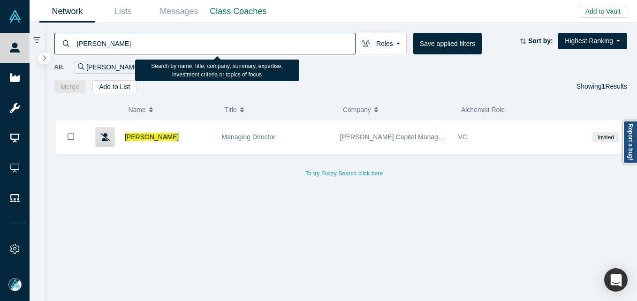
click at [114, 48] on input "[PERSON_NAME]" at bounding box center [215, 43] width 279 height 22
paste input "[PERSON_NAME]"
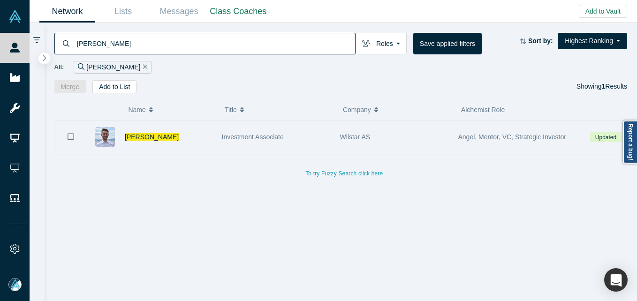
click at [196, 143] on div "[PERSON_NAME]" at bounding box center [168, 137] width 87 height 32
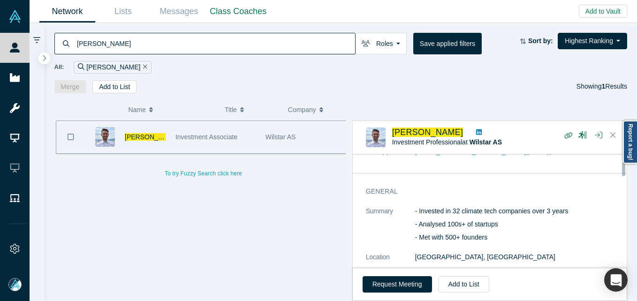
scroll to position [47, 0]
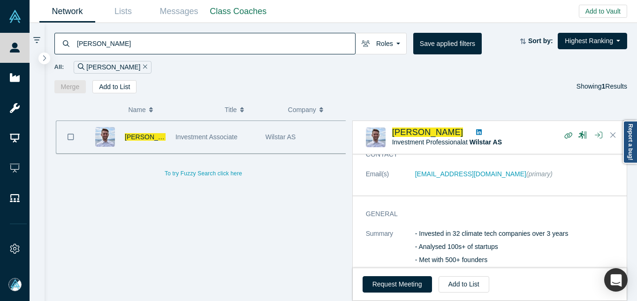
click at [171, 42] on input "[PERSON_NAME]" at bounding box center [215, 43] width 279 height 22
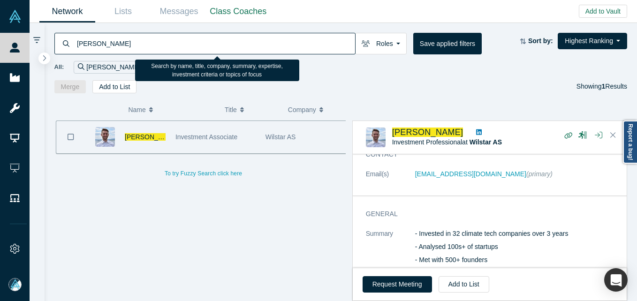
click at [171, 42] on input "[PERSON_NAME]" at bounding box center [215, 43] width 279 height 22
paste input "[PERSON_NAME]"
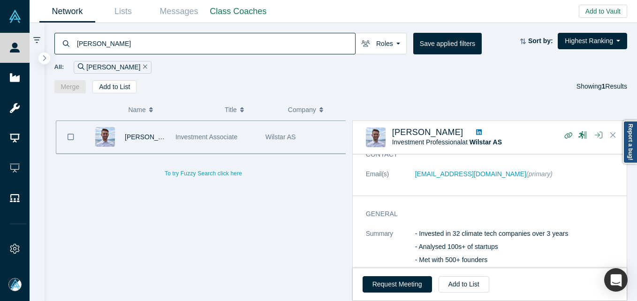
type input "[PERSON_NAME]"
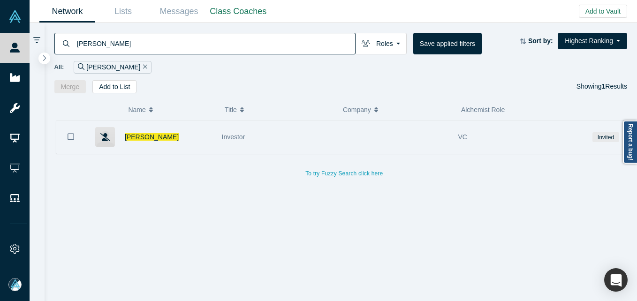
click at [162, 134] on span "[PERSON_NAME]" at bounding box center [152, 137] width 54 height 8
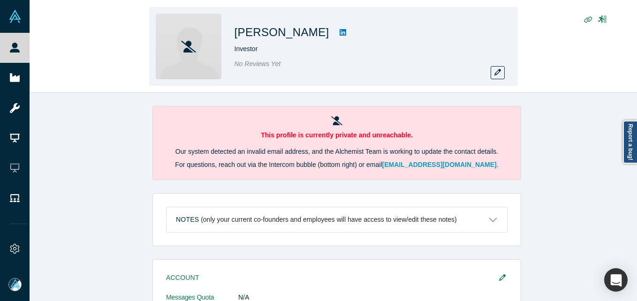
click at [485, 72] on div "[PERSON_NAME] Investor No Reviews Yet" at bounding box center [366, 47] width 263 height 66
click at [496, 72] on icon "button" at bounding box center [497, 72] width 7 height 7
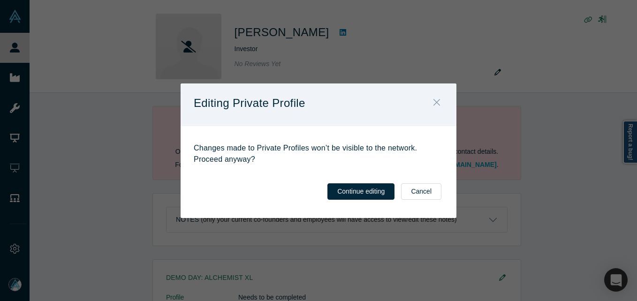
drag, startPoint x: 433, startPoint y: 100, endPoint x: 20, endPoint y: 51, distance: 416.2
click at [433, 100] on button "Close" at bounding box center [437, 103] width 20 height 20
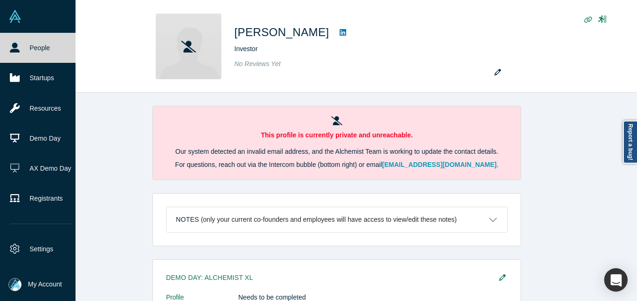
drag, startPoint x: 5, startPoint y: 40, endPoint x: 0, endPoint y: 61, distance: 21.6
click at [5, 40] on link "People" at bounding box center [41, 48] width 83 height 30
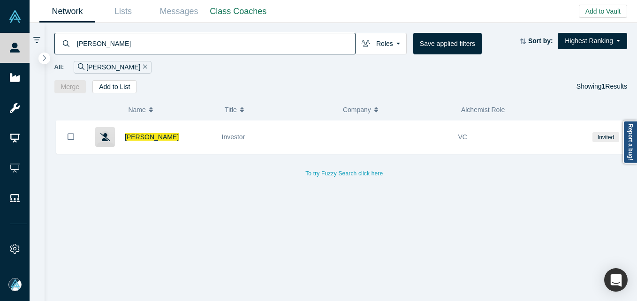
click at [104, 41] on input "[PERSON_NAME]" at bounding box center [215, 43] width 279 height 22
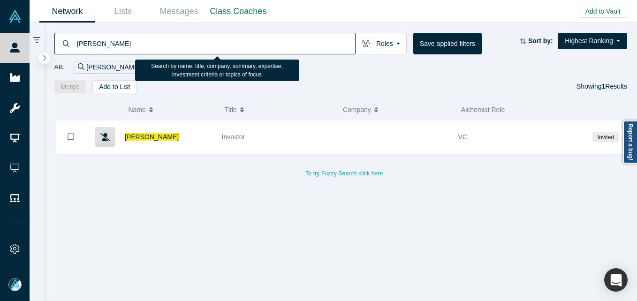
click at [104, 41] on input "[PERSON_NAME]" at bounding box center [215, 43] width 279 height 22
paste input "[PERSON_NAME]"
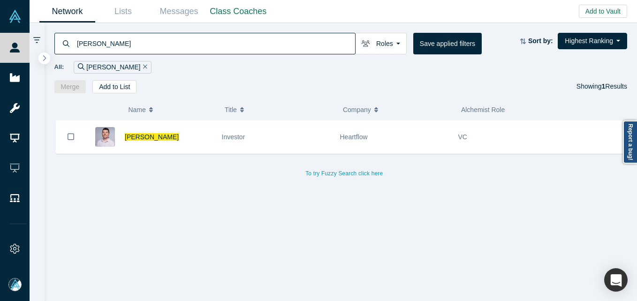
drag, startPoint x: 227, startPoint y: 137, endPoint x: 266, endPoint y: 55, distance: 91.0
click at [227, 137] on span "Investor" at bounding box center [233, 137] width 23 height 8
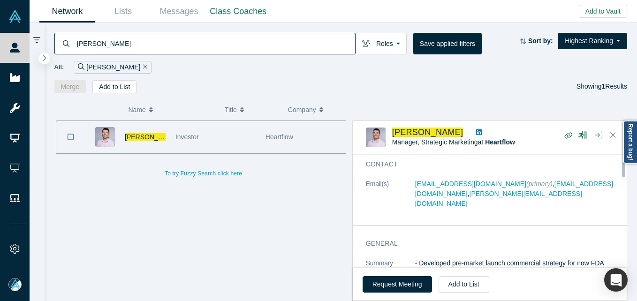
scroll to position [47, 0]
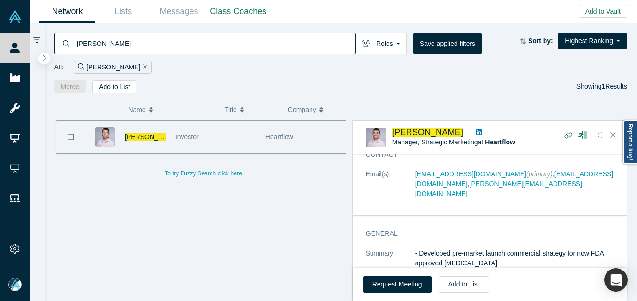
click at [198, 43] on input "[PERSON_NAME]" at bounding box center [215, 43] width 279 height 22
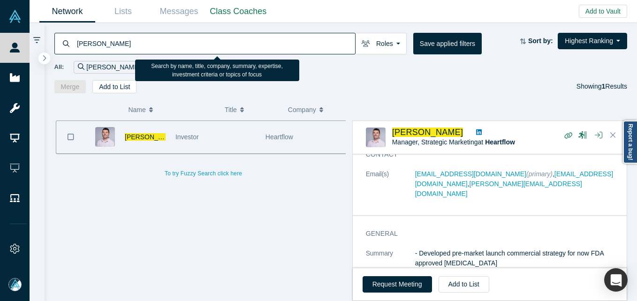
click at [198, 43] on input "[PERSON_NAME]" at bounding box center [215, 43] width 279 height 22
paste input "[PERSON_NAME]"
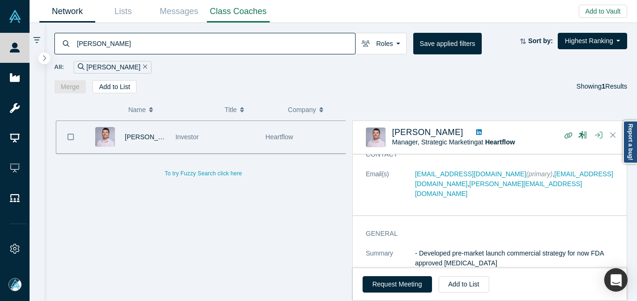
type input "[PERSON_NAME]"
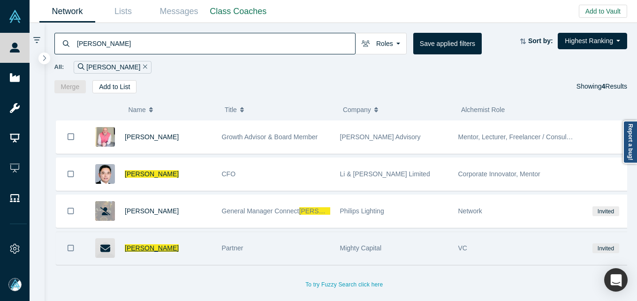
click at [133, 248] on span "[PERSON_NAME]" at bounding box center [152, 248] width 54 height 8
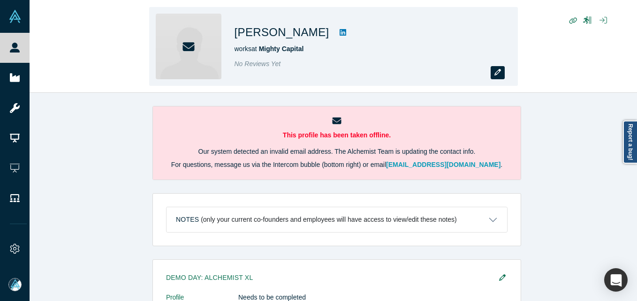
click at [501, 67] on button "button" at bounding box center [498, 72] width 14 height 13
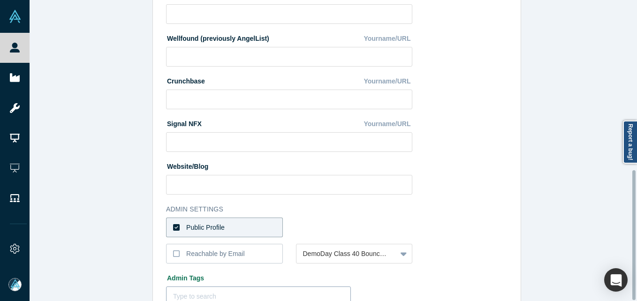
scroll to position [394, 0]
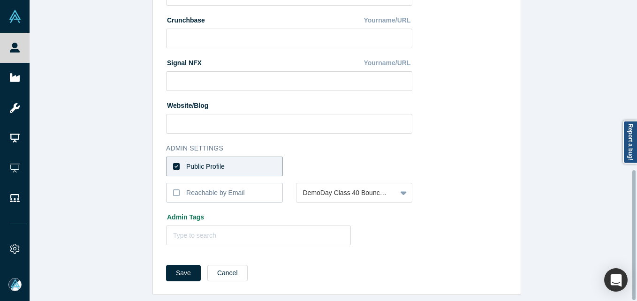
click at [222, 160] on label "Public Profile" at bounding box center [224, 167] width 117 height 20
click at [0, 0] on input "Public Profile" at bounding box center [0, 0] width 0 height 0
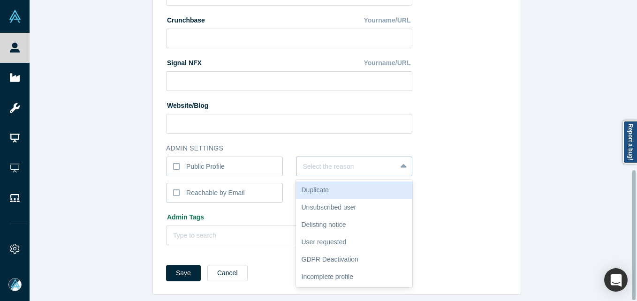
click at [322, 161] on div at bounding box center [346, 167] width 87 height 12
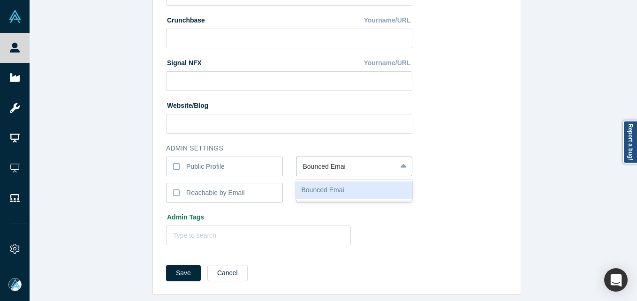
type input "Bounced Email"
click at [166, 265] on button "Save" at bounding box center [183, 273] width 35 height 16
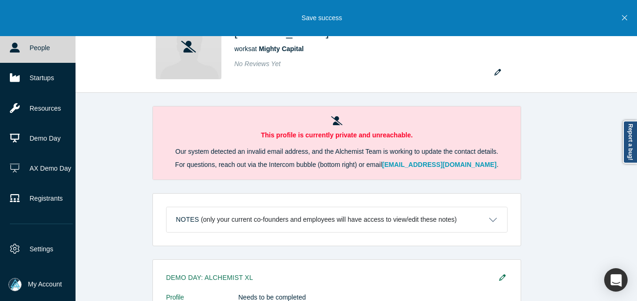
click at [10, 47] on icon at bounding box center [15, 48] width 10 height 10
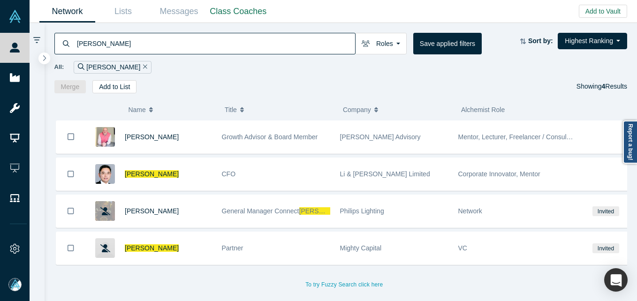
click at [214, 53] on input "[PERSON_NAME]" at bounding box center [215, 43] width 279 height 22
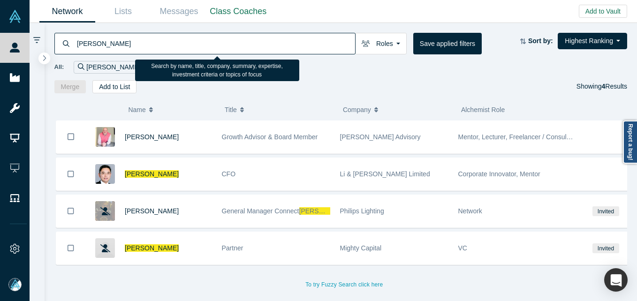
click at [213, 49] on input "[PERSON_NAME]" at bounding box center [215, 43] width 279 height 22
paste input "[PERSON_NAME]"
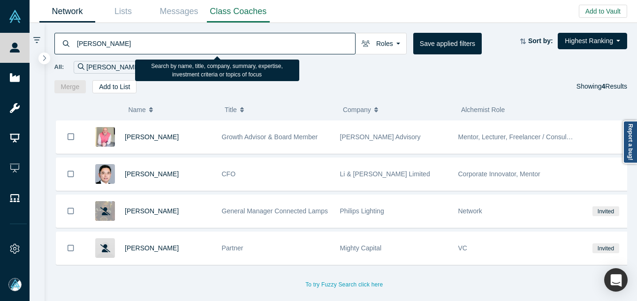
type input "[PERSON_NAME]"
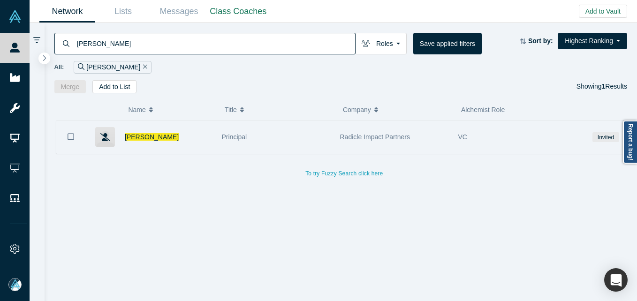
click at [157, 136] on span "[PERSON_NAME]" at bounding box center [152, 137] width 54 height 8
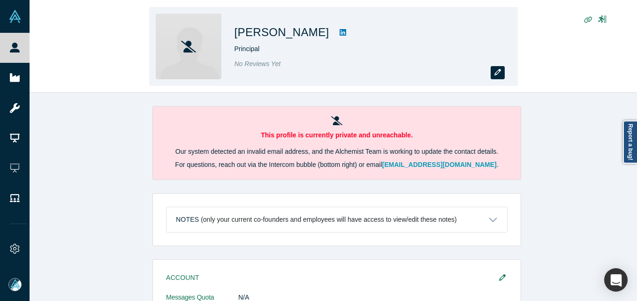
click at [501, 71] on button "button" at bounding box center [498, 72] width 14 height 13
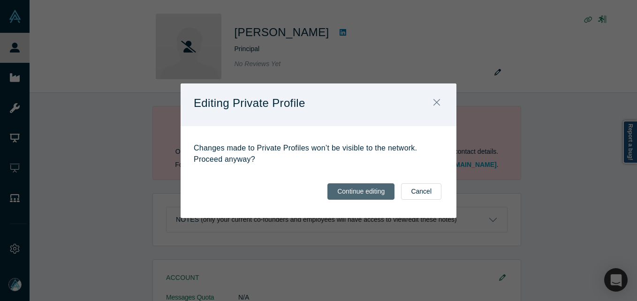
click at [356, 185] on button "Continue editing" at bounding box center [360, 191] width 67 height 16
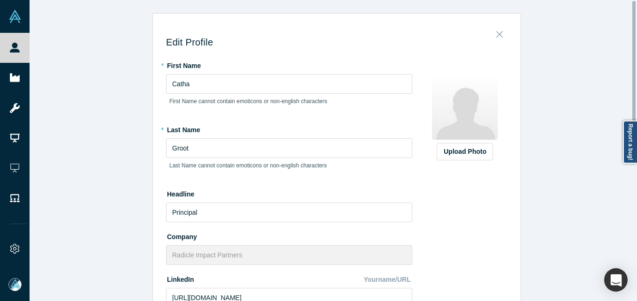
click at [496, 35] on icon "Close" at bounding box center [499, 34] width 7 height 10
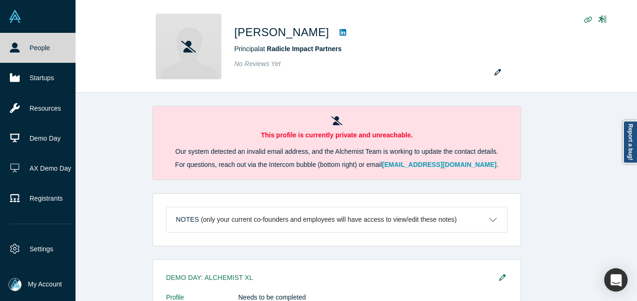
click at [18, 52] on icon at bounding box center [15, 48] width 10 height 10
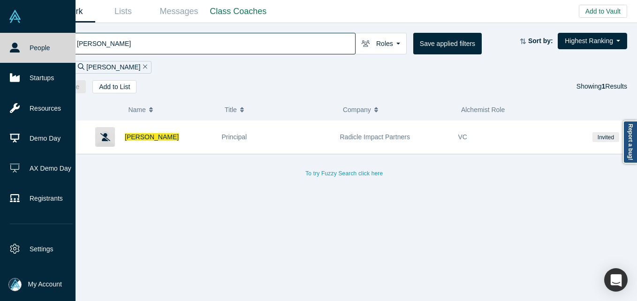
click at [45, 283] on span "My Account" at bounding box center [45, 285] width 34 height 10
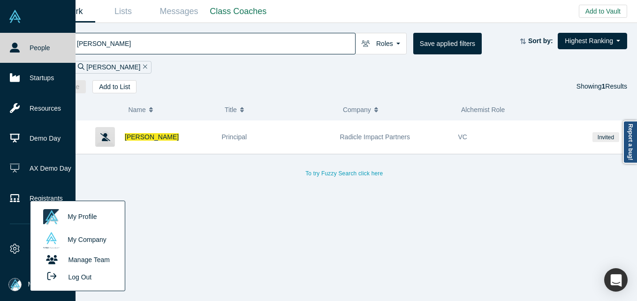
click at [86, 277] on button "Log Out" at bounding box center [66, 276] width 56 height 17
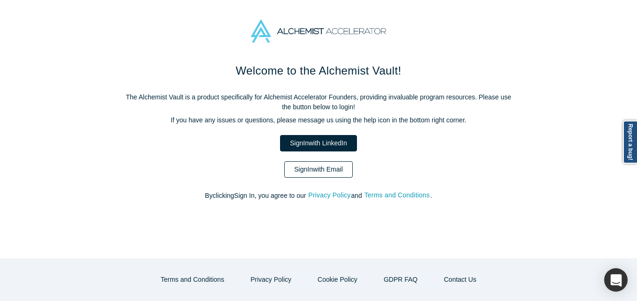
click at [316, 169] on link "Sign In with Email" at bounding box center [318, 169] width 68 height 16
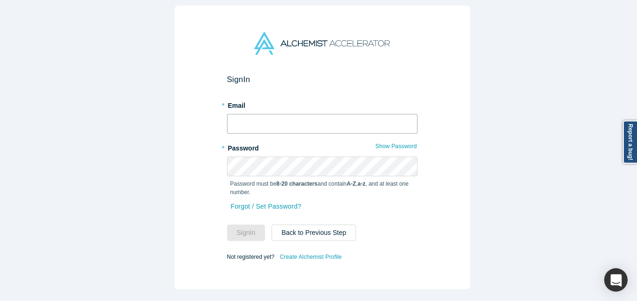
click at [253, 121] on input "text" at bounding box center [322, 124] width 190 height 20
type input "[EMAIL_ADDRESS][DOMAIN_NAME]"
click at [227, 225] on button "Sign In" at bounding box center [246, 233] width 38 height 16
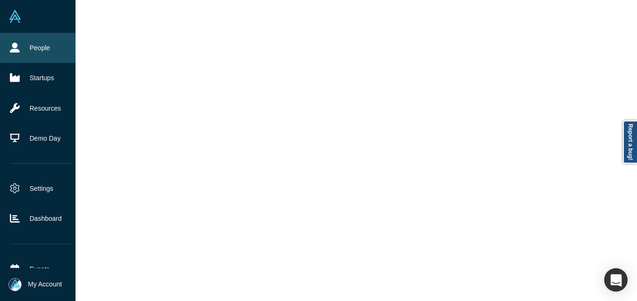
click at [20, 49] on link "People" at bounding box center [41, 48] width 83 height 30
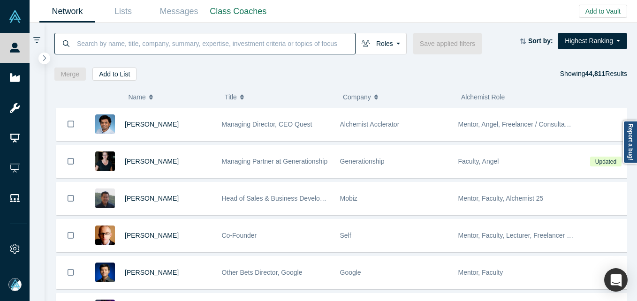
click at [143, 41] on input at bounding box center [215, 43] width 279 height 22
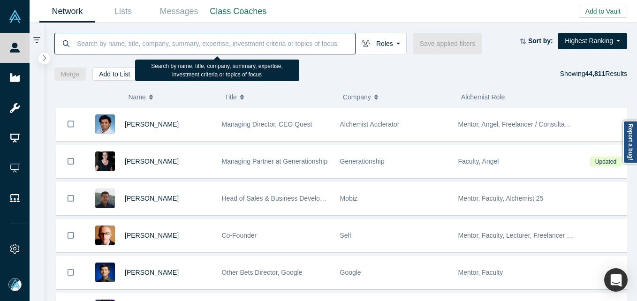
paste input "[PERSON_NAME]"
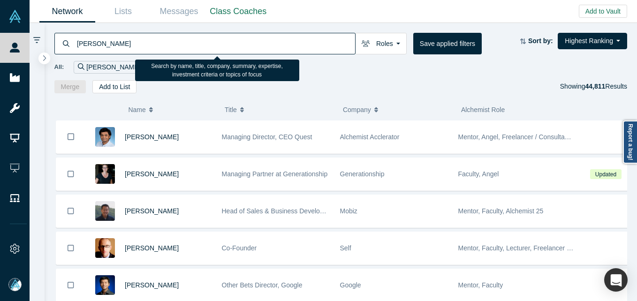
click at [81, 43] on input "[PERSON_NAME]" at bounding box center [215, 43] width 279 height 22
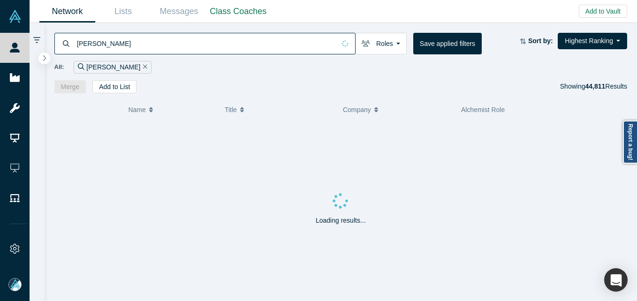
click at [139, 43] on input "[PERSON_NAME]" at bounding box center [205, 43] width 259 height 22
type input "[PERSON_NAME]"
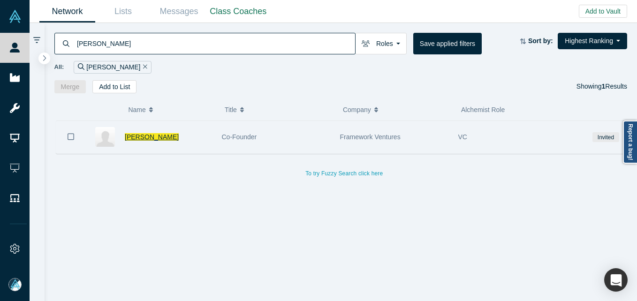
click at [161, 134] on span "[PERSON_NAME]" at bounding box center [152, 137] width 54 height 8
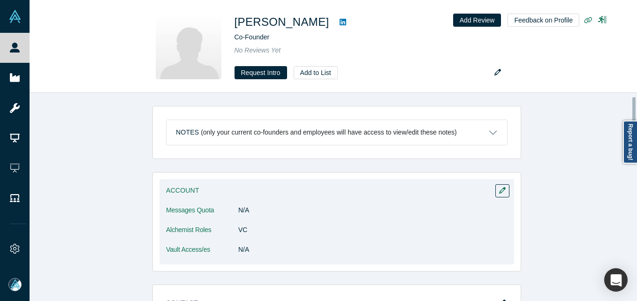
scroll to position [188, 0]
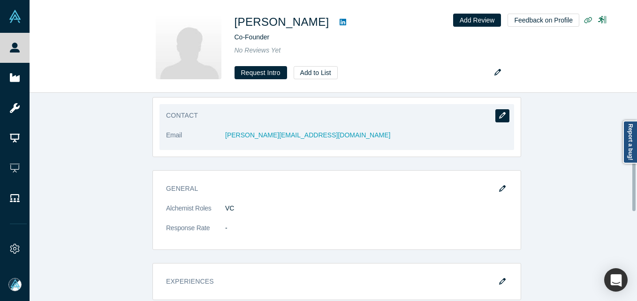
click at [500, 112] on icon "button" at bounding box center [502, 115] width 7 height 7
select select "US"
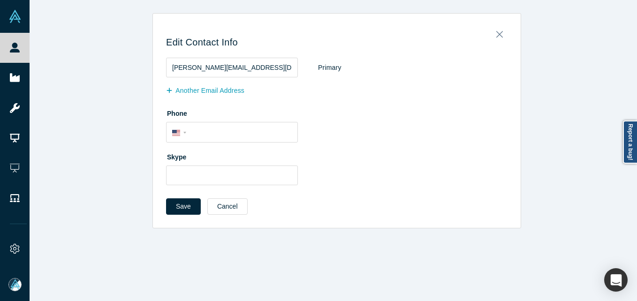
scroll to position [0, 0]
click at [209, 89] on button "Another Email Address" at bounding box center [210, 91] width 88 height 16
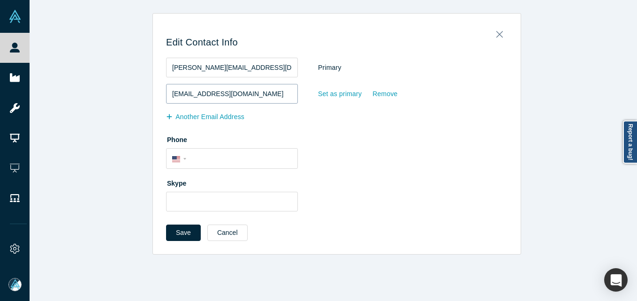
click at [171, 88] on input "[EMAIL_ADDRESS][DOMAIN_NAME]" at bounding box center [232, 94] width 132 height 20
drag, startPoint x: 222, startPoint y: 92, endPoint x: 47, endPoint y: 92, distance: 175.0
click at [47, 92] on div "Edit Contact Info [PERSON_NAME][EMAIL_ADDRESS][DOMAIN_NAME] Primary [EMAIL_ADDR…" at bounding box center [337, 134] width 614 height 242
type input "[EMAIL_ADDRESS][DOMAIN_NAME]"
click at [166, 236] on button "Save" at bounding box center [183, 233] width 35 height 16
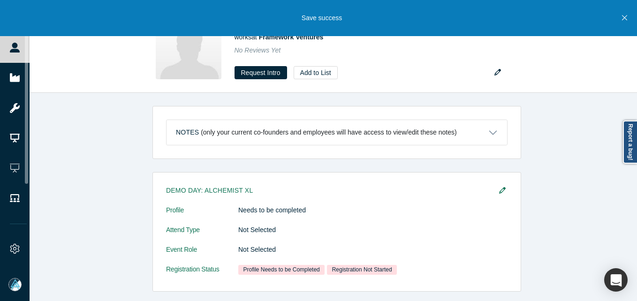
drag, startPoint x: 15, startPoint y: 49, endPoint x: 131, endPoint y: 6, distance: 123.6
click at [15, 49] on icon at bounding box center [15, 48] width 10 height 10
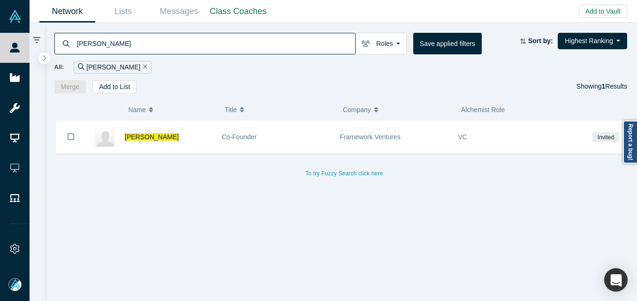
drag, startPoint x: 188, startPoint y: 23, endPoint x: 182, endPoint y: 24, distance: 5.5
click at [184, 23] on main "Network Lists Messages Class Coaches Add to Vault Invite/Remind Contacts Invite…" at bounding box center [333, 150] width 607 height 301
drag, startPoint x: 182, startPoint y: 24, endPoint x: 167, endPoint y: 41, distance: 22.9
click at [167, 41] on input "[PERSON_NAME]" at bounding box center [215, 43] width 279 height 22
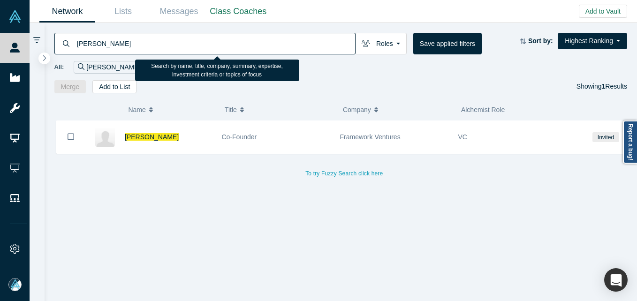
click at [167, 41] on input "[PERSON_NAME]" at bounding box center [215, 43] width 279 height 22
drag, startPoint x: 167, startPoint y: 41, endPoint x: 174, endPoint y: 38, distance: 8.0
click at [167, 42] on input "[PERSON_NAME]" at bounding box center [215, 43] width 279 height 22
paste input "[PERSON_NAME]"
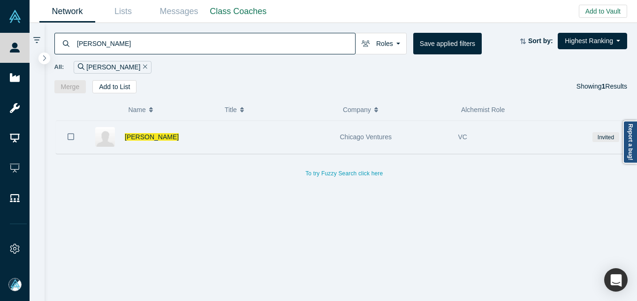
type input "[PERSON_NAME]"
click at [69, 140] on icon "Bookmark" at bounding box center [71, 136] width 7 height 9
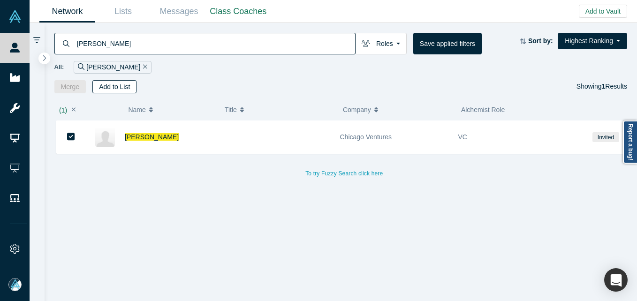
click at [132, 84] on button "Add to List" at bounding box center [114, 86] width 44 height 13
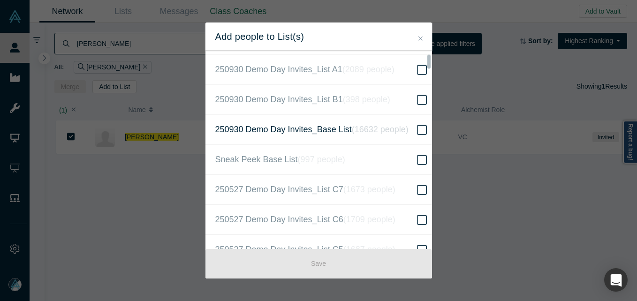
scroll to position [328, 0]
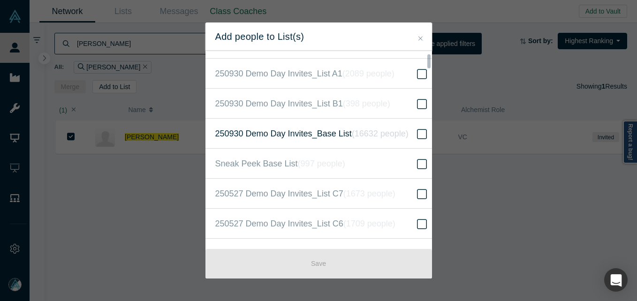
click at [417, 136] on icon at bounding box center [422, 134] width 10 height 11
click at [0, 0] on input "250930 Demo Day Invites_Base List ( 16632 people )" at bounding box center [0, 0] width 0 height 0
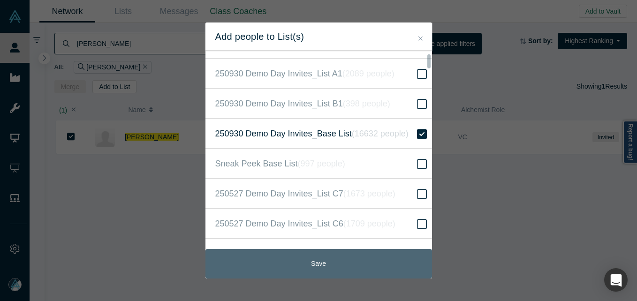
click at [333, 261] on button "Save" at bounding box center [318, 264] width 227 height 30
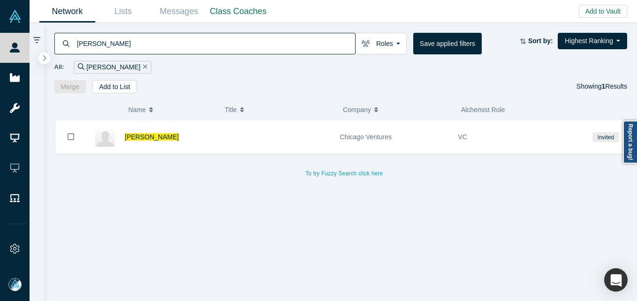
click at [185, 48] on input "[PERSON_NAME]" at bounding box center [215, 43] width 279 height 22
click at [184, 48] on input "[PERSON_NAME]" at bounding box center [215, 43] width 279 height 22
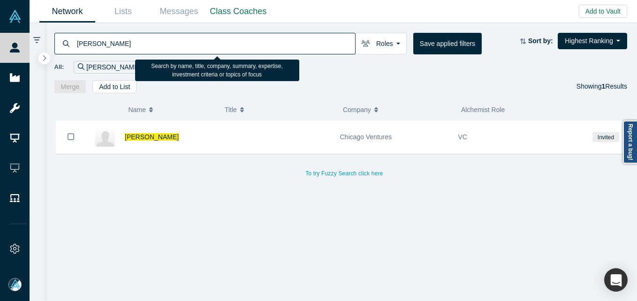
click at [184, 48] on input "[PERSON_NAME]" at bounding box center [215, 43] width 279 height 22
paste input "[PERSON_NAME]"
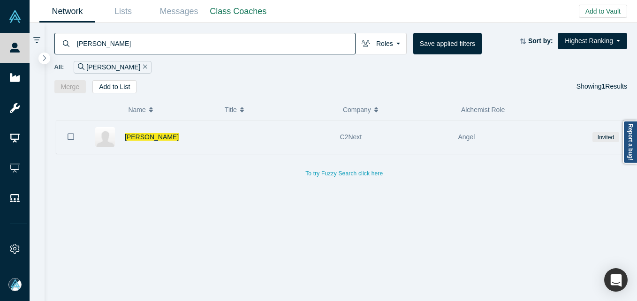
click at [66, 135] on button "Bookmark" at bounding box center [70, 137] width 29 height 33
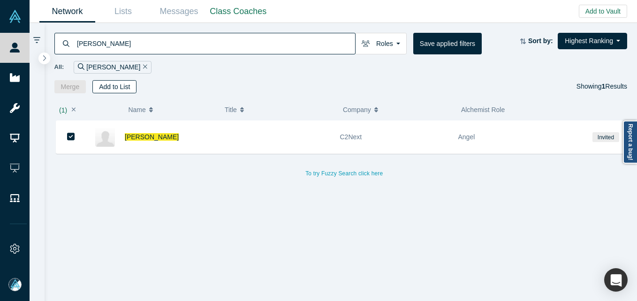
click at [123, 88] on button "Add to List" at bounding box center [114, 86] width 44 height 13
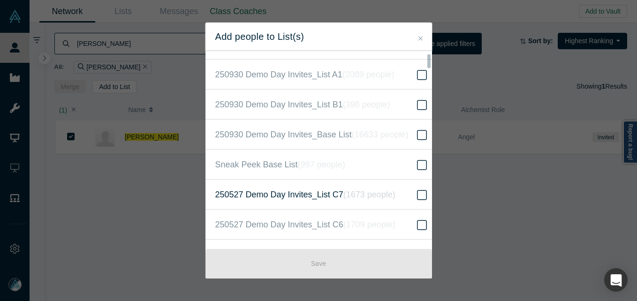
scroll to position [328, 0]
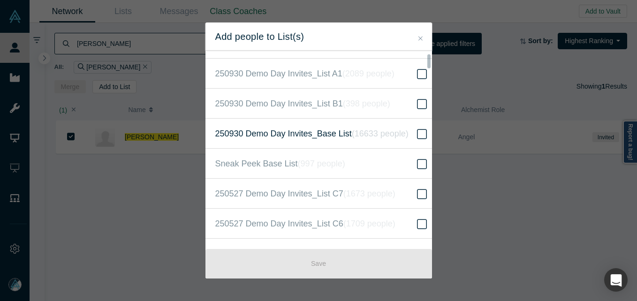
click at [417, 135] on icon at bounding box center [422, 134] width 10 height 11
click at [0, 0] on input "250930 Demo Day Invites_Base List ( 16633 people )" at bounding box center [0, 0] width 0 height 0
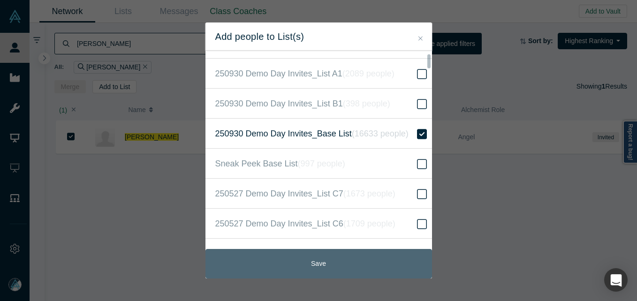
drag, startPoint x: 344, startPoint y: 252, endPoint x: 356, endPoint y: 260, distance: 15.2
click at [343, 252] on button "Save" at bounding box center [318, 264] width 227 height 30
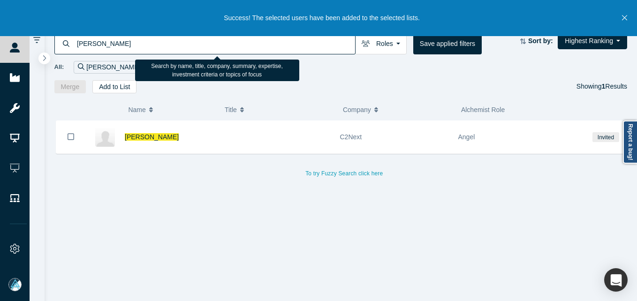
click at [161, 53] on input "[PERSON_NAME]" at bounding box center [215, 43] width 279 height 22
paste input "[PERSON_NAME]"
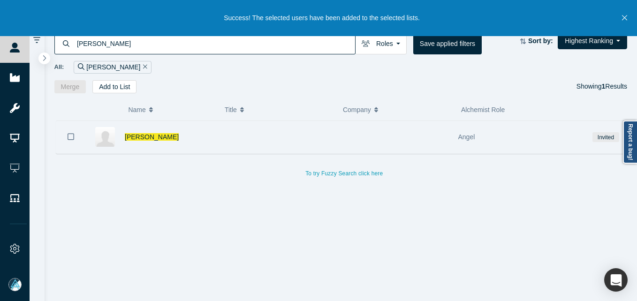
click at [71, 132] on icon "Bookmark" at bounding box center [71, 136] width 7 height 9
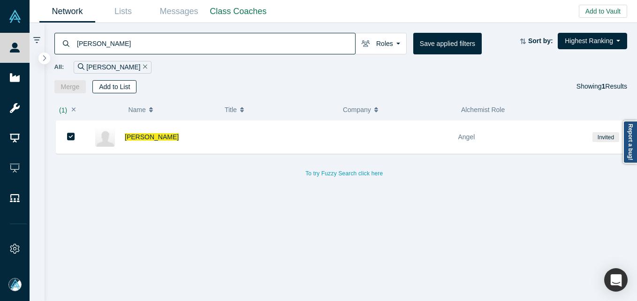
click at [119, 87] on button "Add to List" at bounding box center [114, 86] width 44 height 13
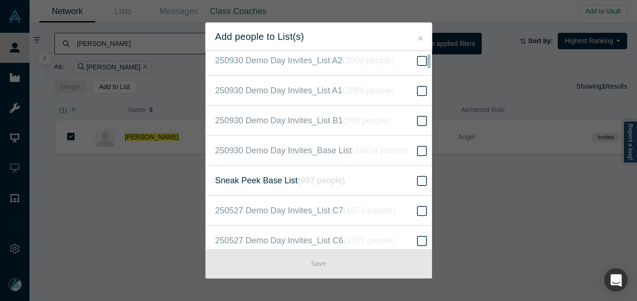
scroll to position [328, 0]
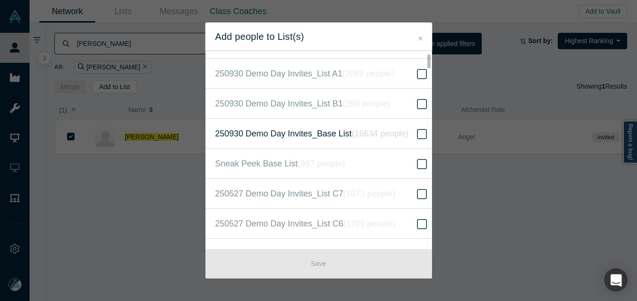
drag, startPoint x: 417, startPoint y: 130, endPoint x: 412, endPoint y: 141, distance: 12.2
click at [417, 131] on icon at bounding box center [422, 134] width 10 height 11
click at [0, 0] on input "250930 Demo Day Invites_Base List ( 16634 people )" at bounding box center [0, 0] width 0 height 0
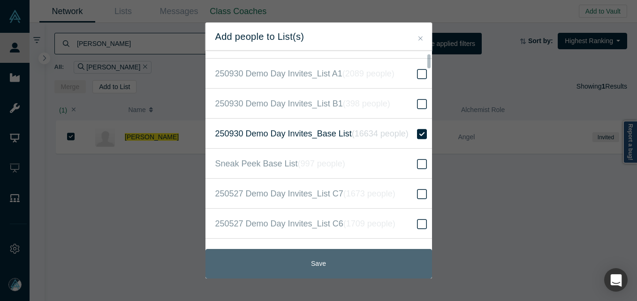
click at [357, 261] on button "Save" at bounding box center [318, 264] width 227 height 30
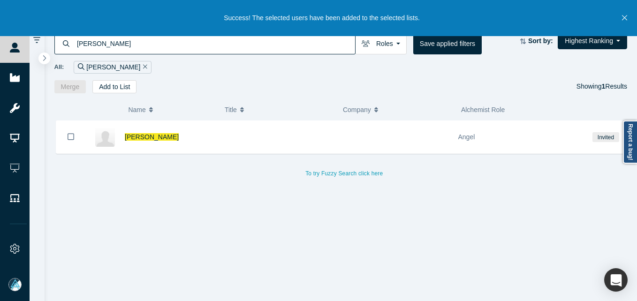
click at [159, 42] on input "[PERSON_NAME]" at bounding box center [215, 43] width 279 height 22
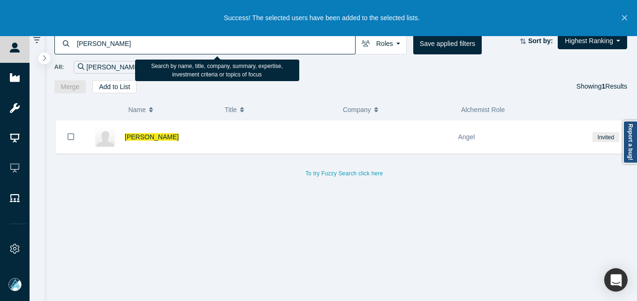
click at [159, 42] on input "[PERSON_NAME]" at bounding box center [215, 43] width 279 height 22
paste input "[PERSON_NAME]"
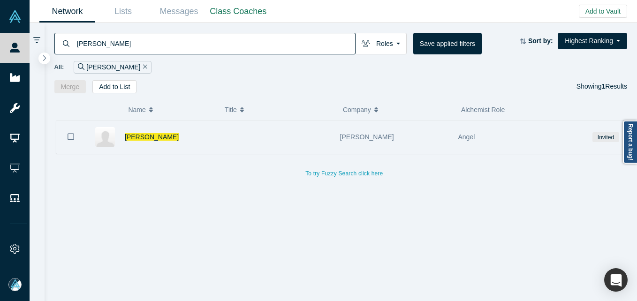
click at [68, 137] on icon "Bookmark" at bounding box center [71, 136] width 7 height 7
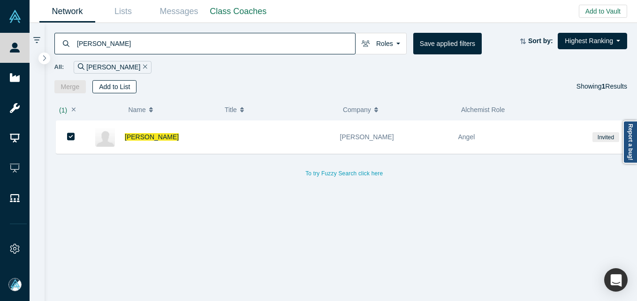
click at [111, 84] on button "Add to List" at bounding box center [114, 86] width 44 height 13
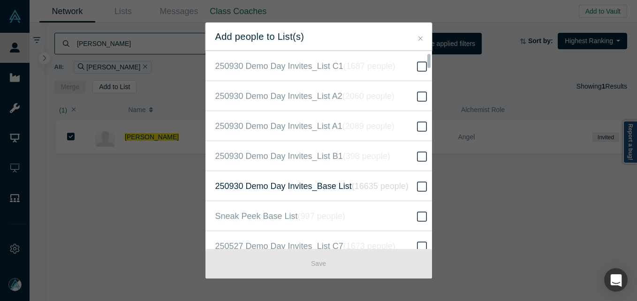
scroll to position [281, 0]
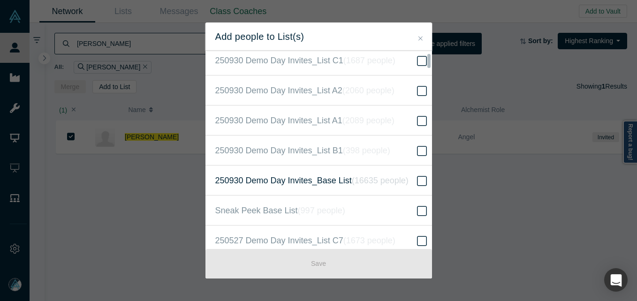
click at [417, 181] on icon at bounding box center [422, 180] width 10 height 11
click at [0, 0] on input "250930 Demo Day Invites_Base List ( 16635 people )" at bounding box center [0, 0] width 0 height 0
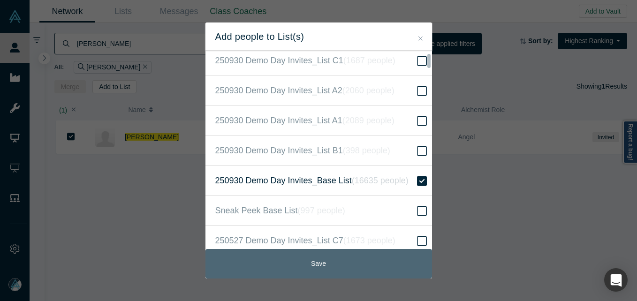
click at [361, 260] on button "Save" at bounding box center [318, 264] width 227 height 30
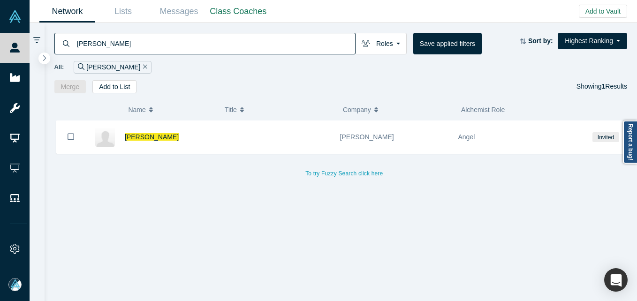
click at [124, 46] on input "[PERSON_NAME]" at bounding box center [215, 43] width 279 height 22
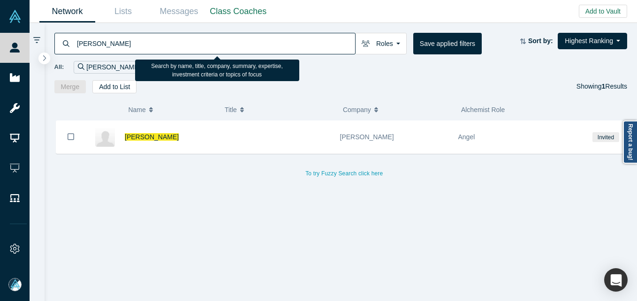
click at [124, 46] on input "[PERSON_NAME]" at bounding box center [215, 43] width 279 height 22
paste input "[PERSON_NAME]"
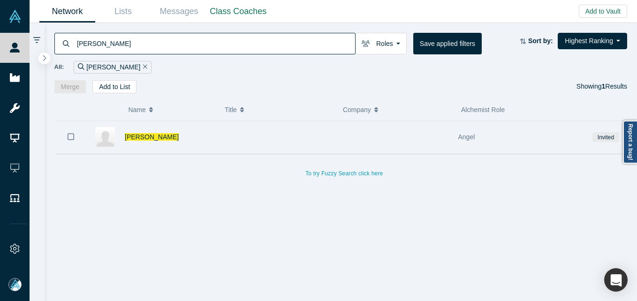
click at [66, 135] on button "Bookmark" at bounding box center [70, 137] width 29 height 33
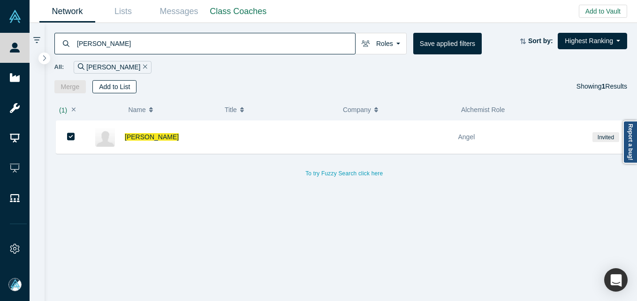
click at [117, 86] on button "Add to List" at bounding box center [114, 86] width 44 height 13
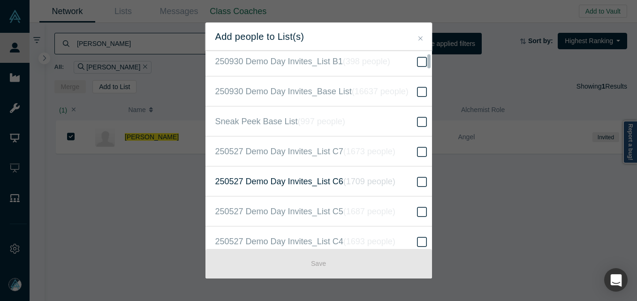
scroll to position [375, 0]
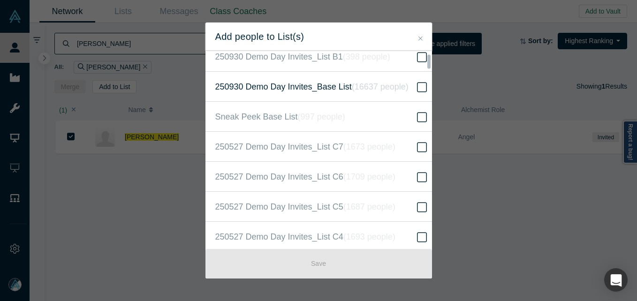
click at [417, 85] on icon at bounding box center [422, 87] width 10 height 11
click at [0, 0] on input "250930 Demo Day Invites_Base List ( 16637 people )" at bounding box center [0, 0] width 0 height 0
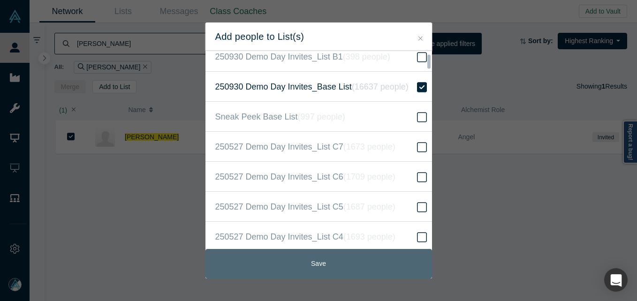
click at [325, 262] on button "Save" at bounding box center [318, 264] width 227 height 30
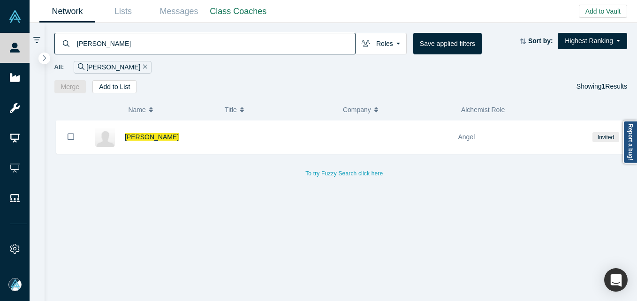
click at [203, 52] on input "[PERSON_NAME]" at bounding box center [215, 43] width 279 height 22
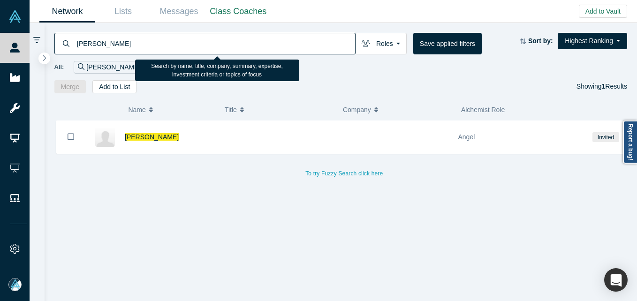
paste input "[PERSON_NAME]"
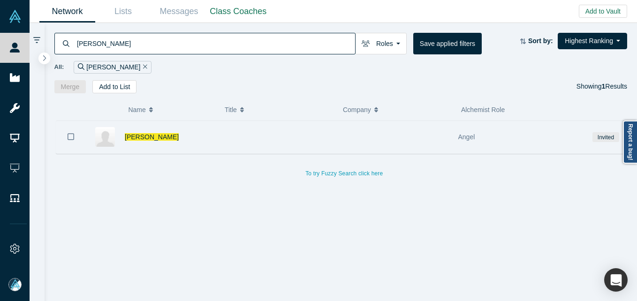
click at [68, 133] on icon "Bookmark" at bounding box center [71, 136] width 7 height 9
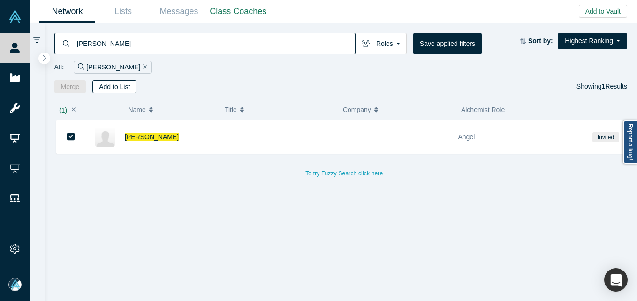
click at [111, 89] on button "Add to List" at bounding box center [114, 86] width 44 height 13
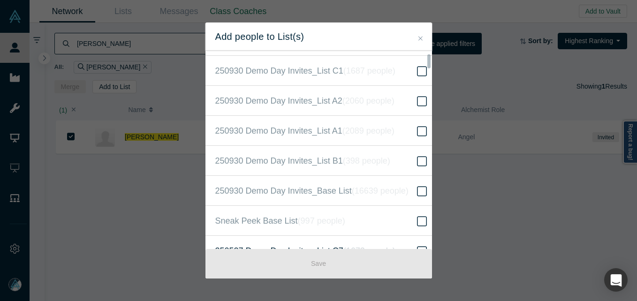
scroll to position [328, 0]
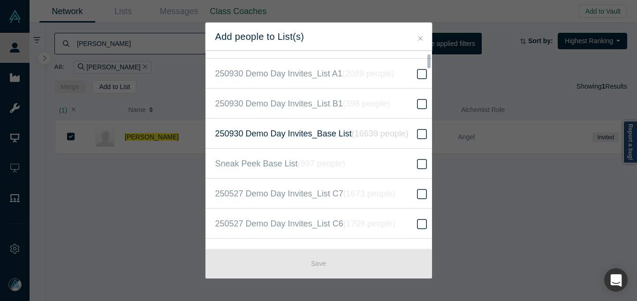
click at [417, 134] on icon at bounding box center [422, 134] width 10 height 11
click at [0, 0] on input "250930 Demo Day Invites_Base List ( 16639 people )" at bounding box center [0, 0] width 0 height 0
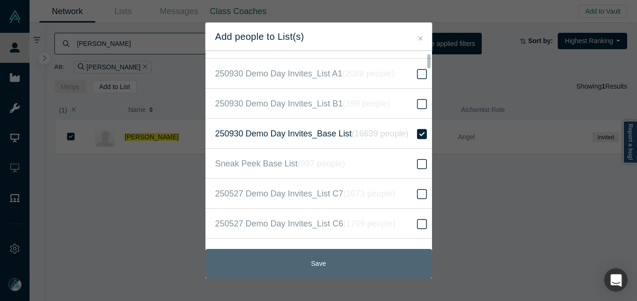
click at [312, 261] on button "Save" at bounding box center [318, 264] width 227 height 30
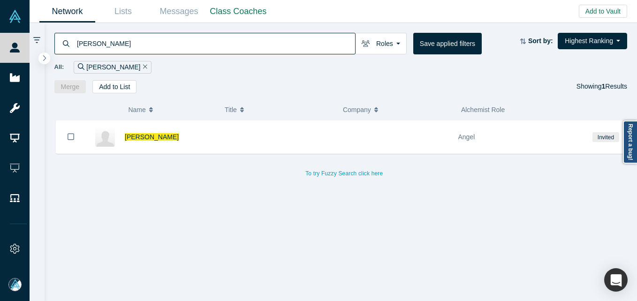
click at [106, 45] on input "[PERSON_NAME]" at bounding box center [215, 43] width 279 height 22
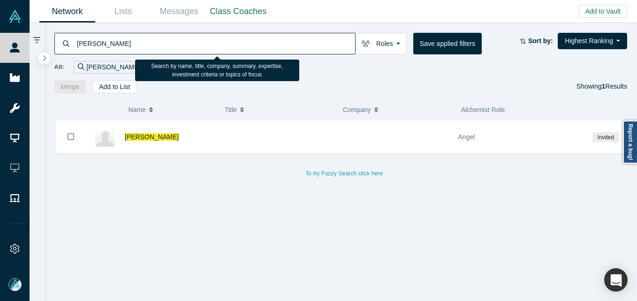
click at [106, 45] on input "[PERSON_NAME]" at bounding box center [215, 43] width 279 height 22
paste input "[PERSON_NAME]"
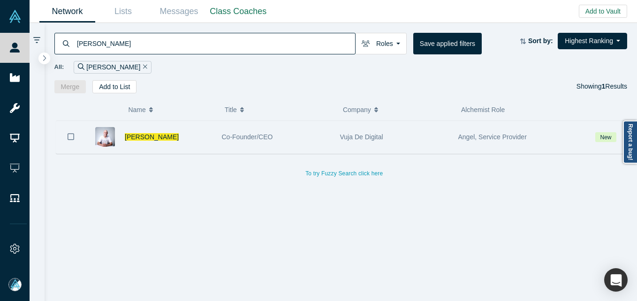
click at [68, 134] on icon "Bookmark" at bounding box center [71, 136] width 7 height 7
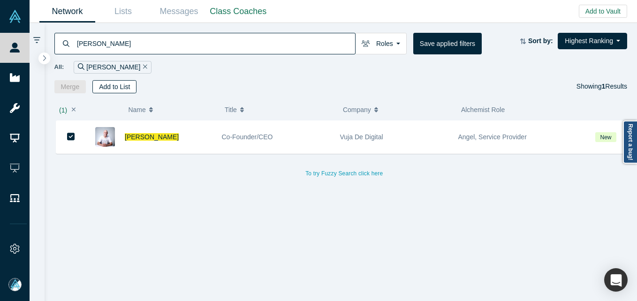
click at [114, 86] on button "Add to List" at bounding box center [114, 86] width 44 height 13
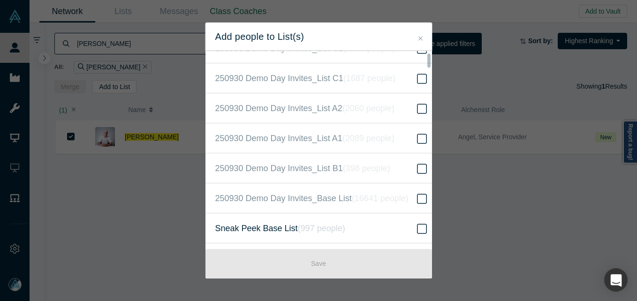
scroll to position [281, 0]
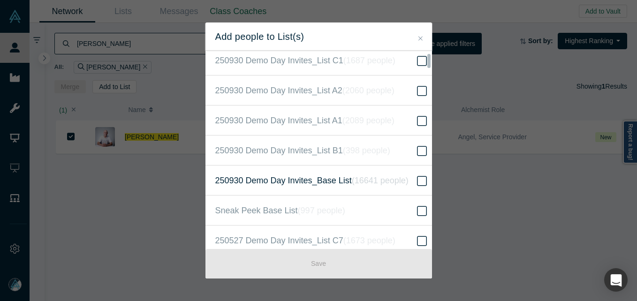
drag, startPoint x: 420, startPoint y: 176, endPoint x: 413, endPoint y: 180, distance: 8.2
click at [420, 175] on span at bounding box center [422, 180] width 14 height 11
click at [0, 0] on input "250930 Demo Day Invites_Base List ( 16641 people )" at bounding box center [0, 0] width 0 height 0
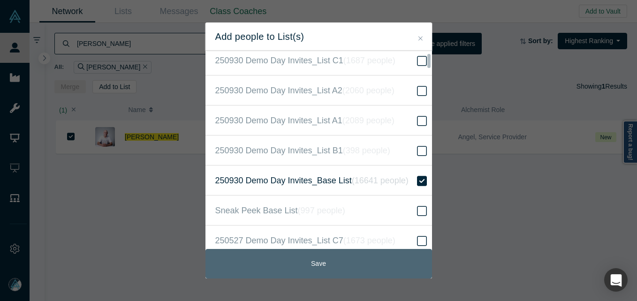
click at [329, 260] on button "Save" at bounding box center [318, 264] width 227 height 30
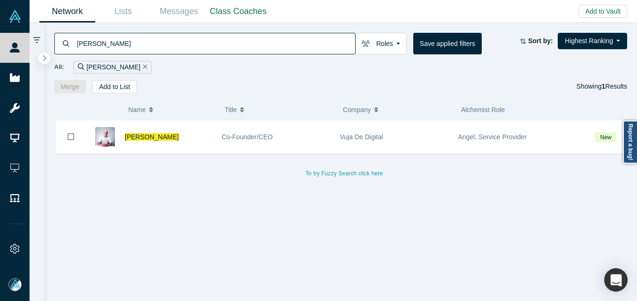
click at [139, 39] on input "[PERSON_NAME]" at bounding box center [215, 43] width 279 height 22
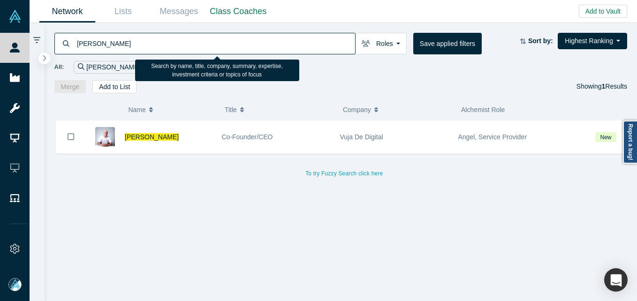
click at [139, 39] on input "[PERSON_NAME]" at bounding box center [215, 43] width 279 height 22
paste input "[PERSON_NAME]"
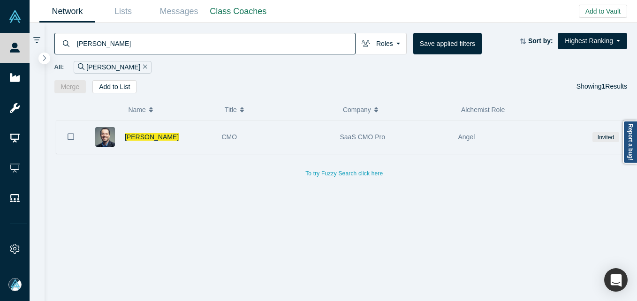
drag, startPoint x: 68, startPoint y: 137, endPoint x: 110, endPoint y: 140, distance: 41.9
click at [68, 136] on icon "Bookmark" at bounding box center [71, 136] width 7 height 7
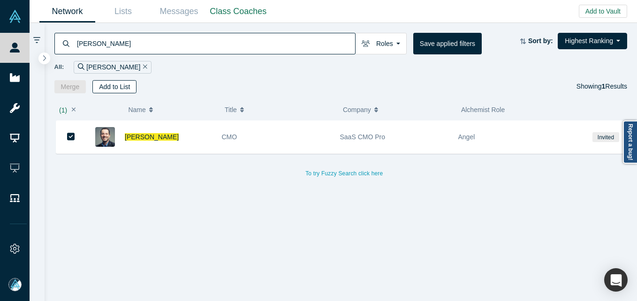
click at [125, 87] on button "Add to List" at bounding box center [114, 86] width 44 height 13
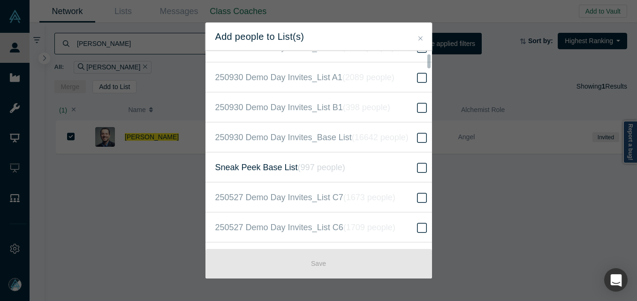
scroll to position [328, 0]
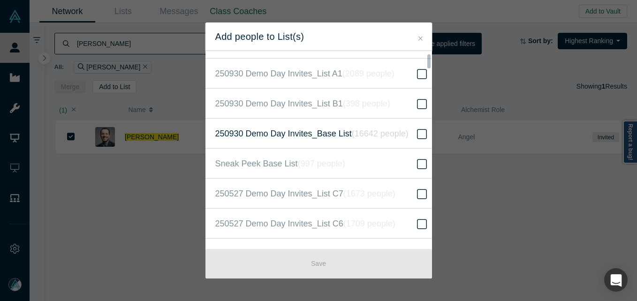
drag, startPoint x: 418, startPoint y: 133, endPoint x: 408, endPoint y: 150, distance: 19.1
click at [418, 134] on icon at bounding box center [422, 134] width 10 height 11
click at [0, 0] on input "250930 Demo Day Invites_Base List ( 16642 people )" at bounding box center [0, 0] width 0 height 0
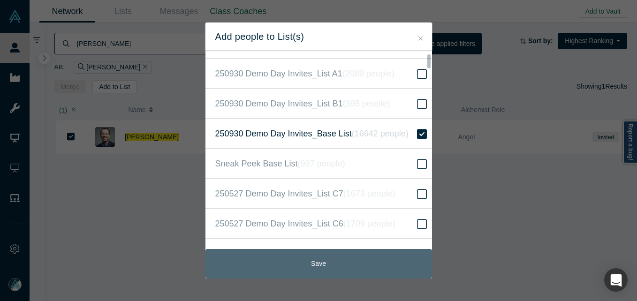
drag, startPoint x: 355, startPoint y: 258, endPoint x: 349, endPoint y: 259, distance: 5.2
click at [354, 259] on button "Save" at bounding box center [318, 264] width 227 height 30
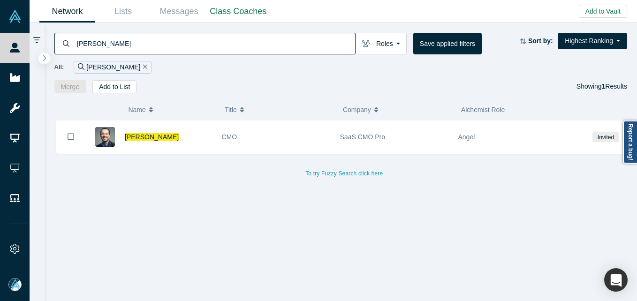
click at [153, 45] on input "[PERSON_NAME]" at bounding box center [215, 43] width 279 height 22
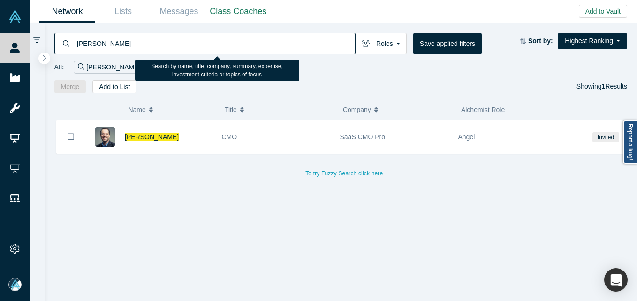
click at [153, 45] on input "[PERSON_NAME]" at bounding box center [215, 43] width 279 height 22
paste input "[PERSON_NAME]"
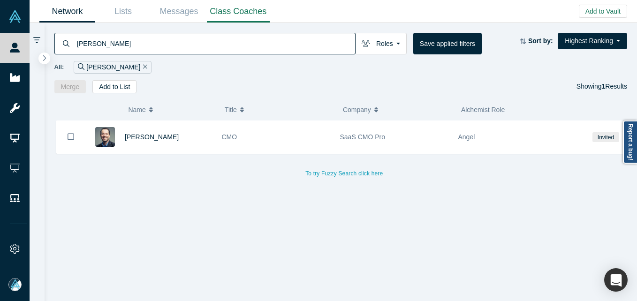
type input "[PERSON_NAME]"
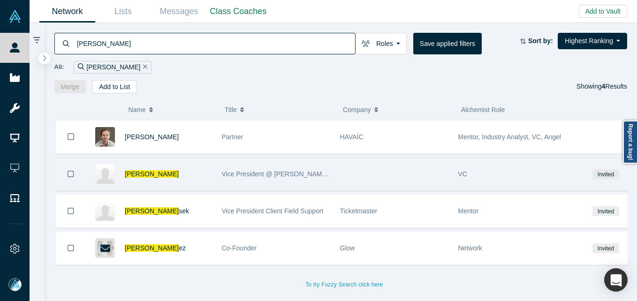
click at [69, 170] on icon "Bookmark" at bounding box center [71, 174] width 7 height 9
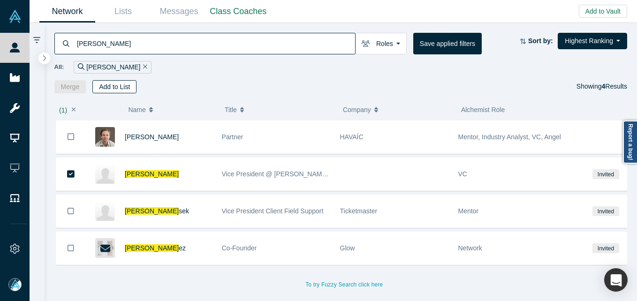
click at [119, 87] on button "Add to List" at bounding box center [114, 86] width 44 height 13
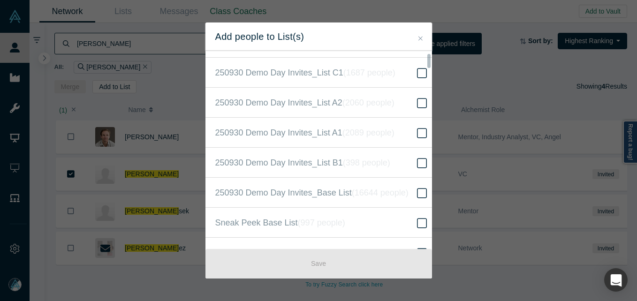
scroll to position [281, 0]
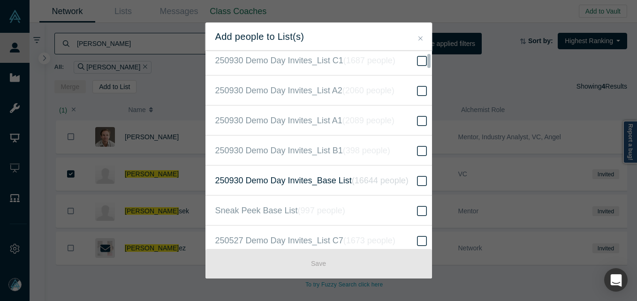
click at [417, 181] on icon at bounding box center [422, 180] width 10 height 11
click at [0, 0] on input "250930 Demo Day Invites_Base List ( 16644 people )" at bounding box center [0, 0] width 0 height 0
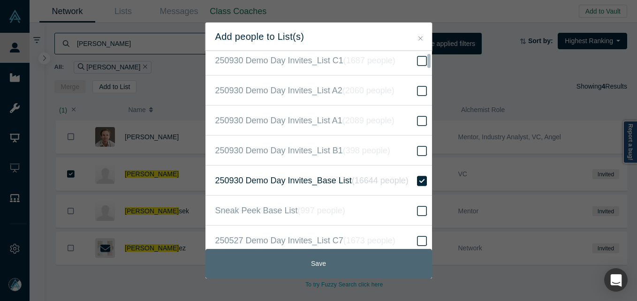
click at [368, 262] on button "Save" at bounding box center [318, 264] width 227 height 30
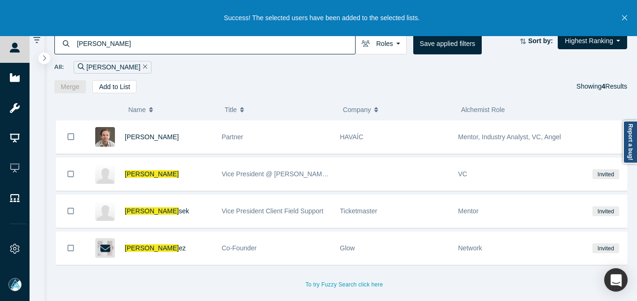
click at [224, 45] on input "[PERSON_NAME]" at bounding box center [215, 43] width 279 height 22
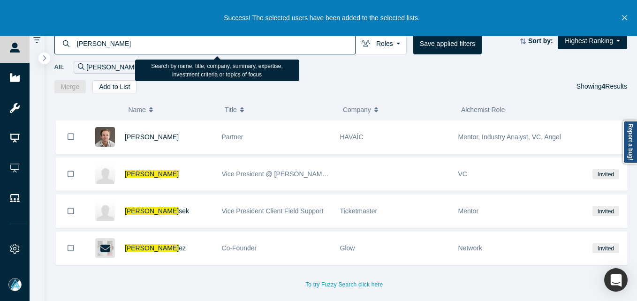
click at [224, 45] on input "[PERSON_NAME]" at bounding box center [215, 43] width 279 height 22
paste input "[PERSON_NAME]"
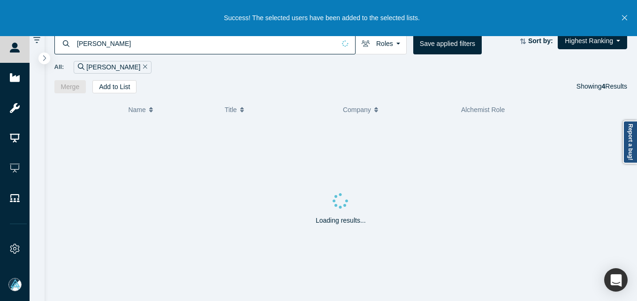
type input "[PERSON_NAME]"
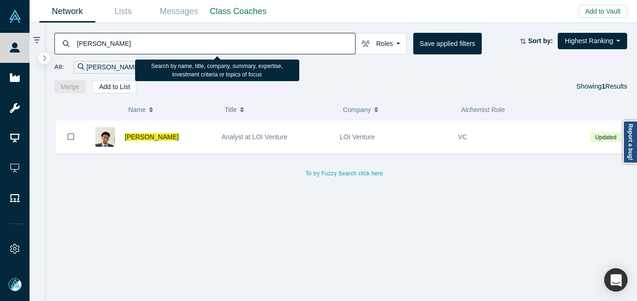
drag, startPoint x: 143, startPoint y: 38, endPoint x: 52, endPoint y: 48, distance: 91.0
click at [52, 48] on div "[PERSON_NAME] Roles Founders Faculty Mentors Alumni Mentor Angels VCs Corporate…" at bounding box center [341, 58] width 593 height 70
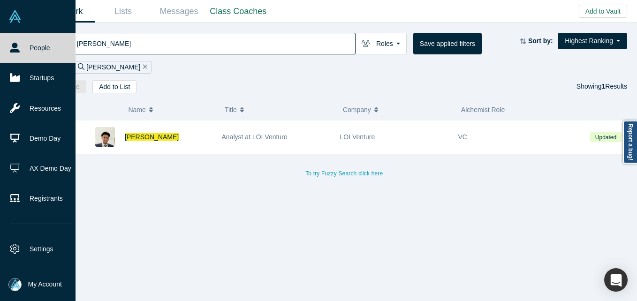
click at [16, 282] on img at bounding box center [14, 284] width 13 height 13
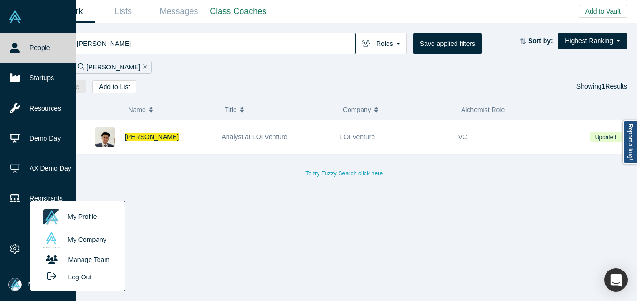
click at [83, 280] on button "Log Out" at bounding box center [66, 276] width 56 height 17
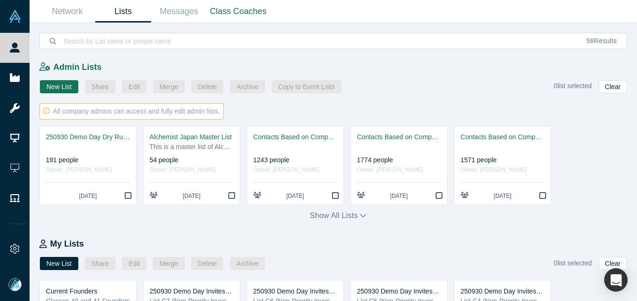
scroll to position [453, 0]
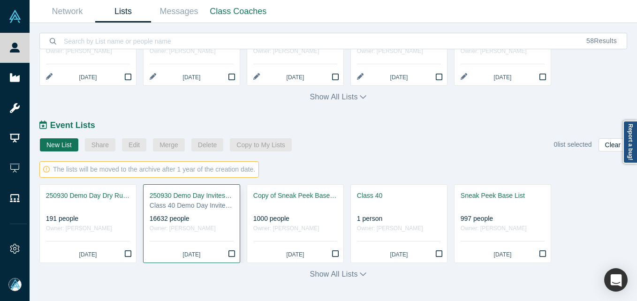
click at [203, 192] on div "250930 Demo Day Invites_Base List" at bounding box center [192, 196] width 84 height 10
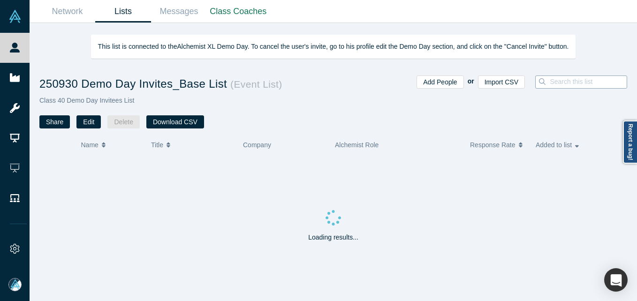
click at [562, 82] on input at bounding box center [591, 82] width 84 height 12
drag, startPoint x: 531, startPoint y: 80, endPoint x: 551, endPoint y: 71, distance: 21.2
click at [533, 81] on input "[PERSON_NAME]" at bounding box center [565, 82] width 84 height 12
click at [588, 85] on input "[PERSON_NAME]" at bounding box center [565, 82] width 84 height 12
type input "[PERSON_NAME]"
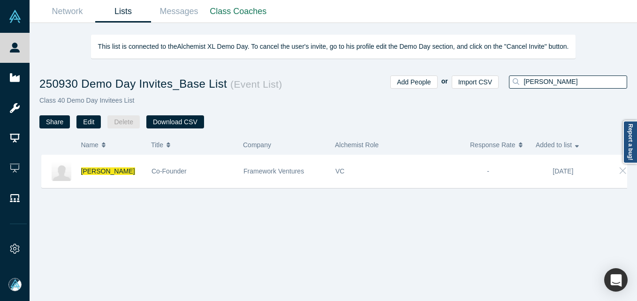
click at [123, 7] on link "Lists" at bounding box center [123, 11] width 56 height 22
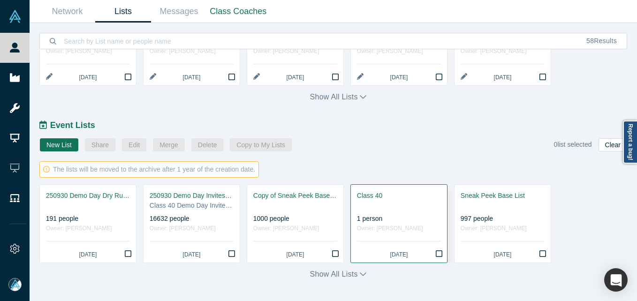
scroll to position [453, 0]
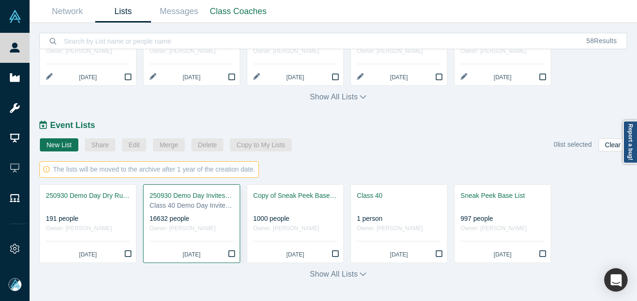
click at [173, 191] on div "250930 Demo Day Invites_Base List" at bounding box center [192, 196] width 84 height 10
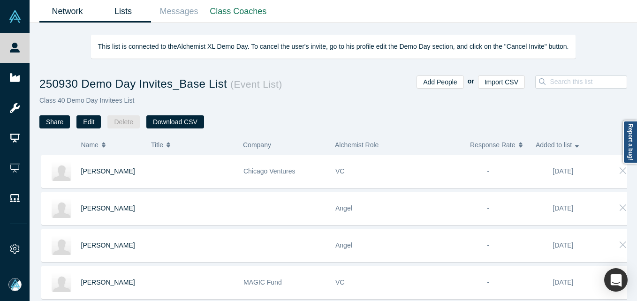
click at [53, 8] on link "Network" at bounding box center [67, 11] width 56 height 22
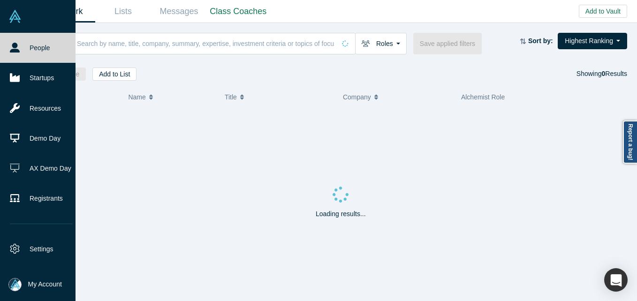
click at [12, 45] on icon at bounding box center [15, 48] width 10 height 10
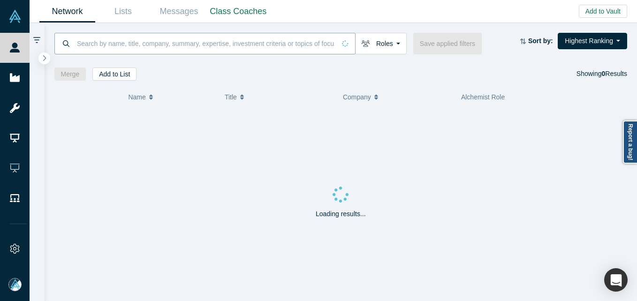
click at [153, 39] on input at bounding box center [205, 43] width 259 height 22
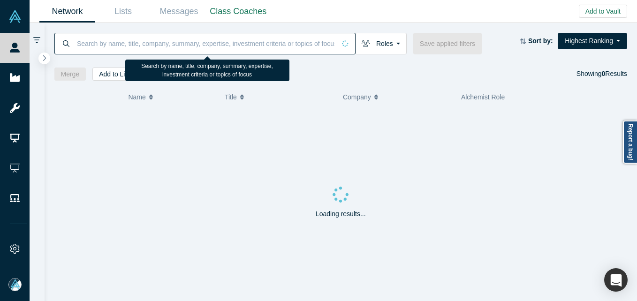
paste input "Kal Amin"
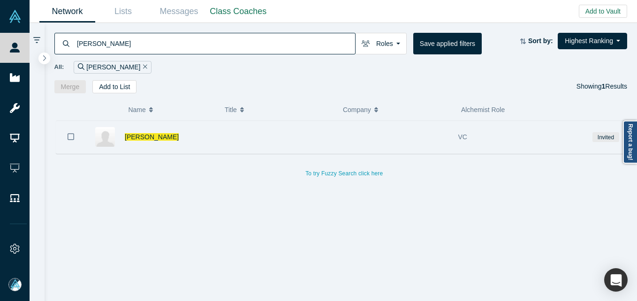
click at [77, 134] on button "Bookmark" at bounding box center [70, 137] width 29 height 33
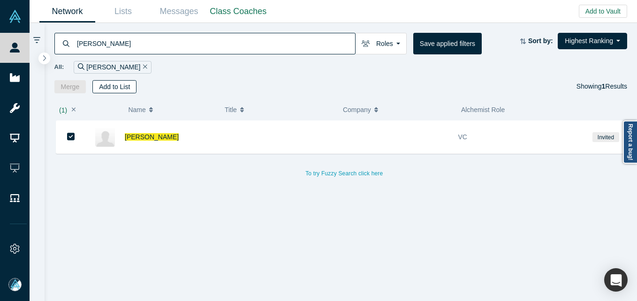
click at [111, 88] on button "Add to List" at bounding box center [114, 86] width 44 height 13
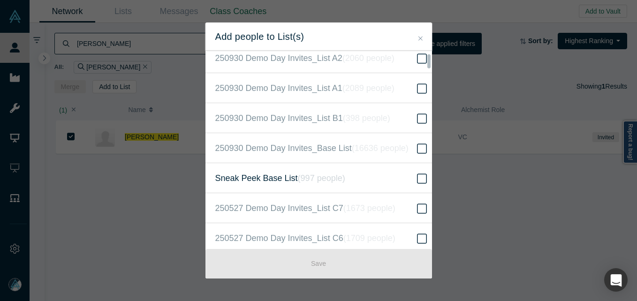
scroll to position [328, 0]
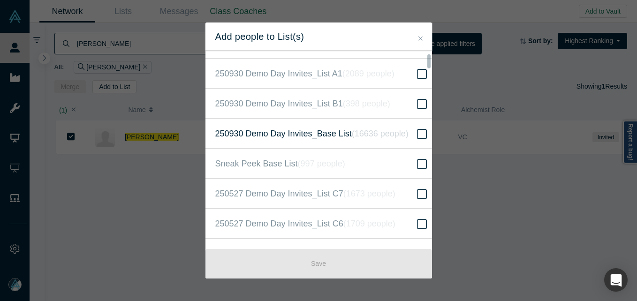
click at [417, 132] on icon at bounding box center [422, 134] width 10 height 10
click at [0, 0] on input "250930 Demo Day Invites_Base List ( 16636 people )" at bounding box center [0, 0] width 0 height 0
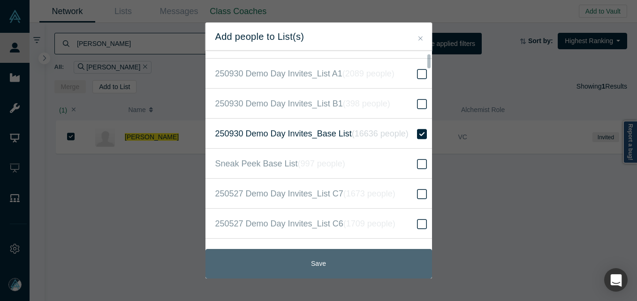
click at [356, 261] on button "Save" at bounding box center [318, 264] width 227 height 30
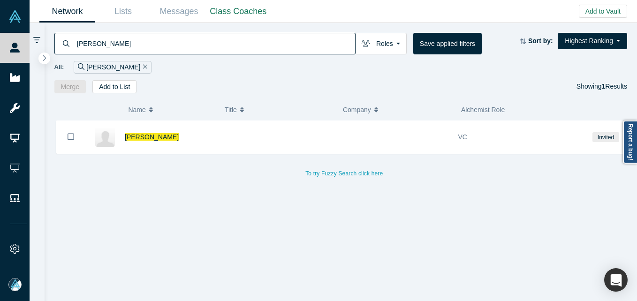
click at [128, 40] on input "Kal Amin" at bounding box center [215, 43] width 279 height 22
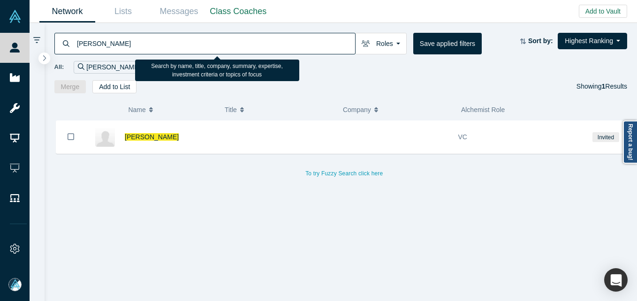
click at [128, 40] on input "Kal Amin" at bounding box center [215, 43] width 279 height 22
paste input "Norm Page"
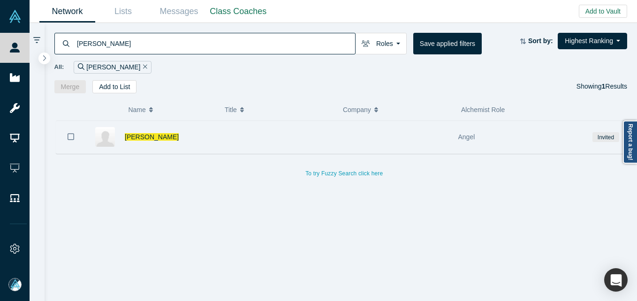
click at [71, 139] on icon "Bookmark" at bounding box center [71, 136] width 7 height 9
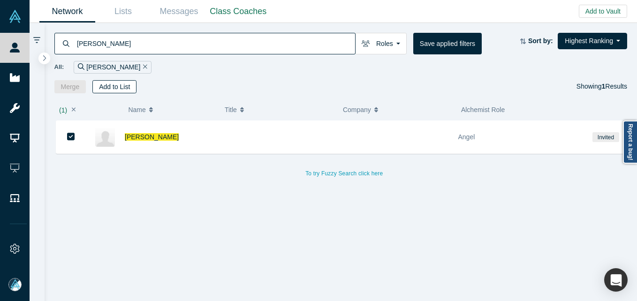
click at [116, 88] on button "Add to List" at bounding box center [114, 86] width 44 height 13
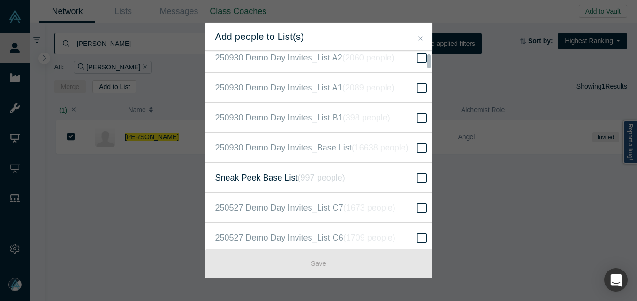
scroll to position [328, 0]
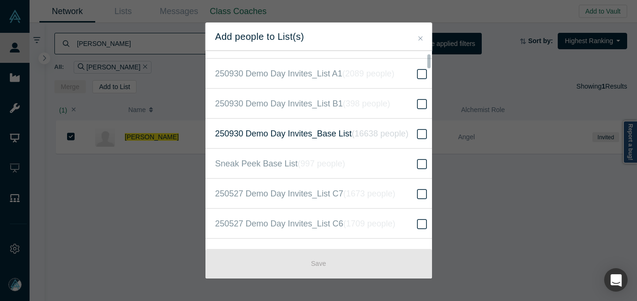
click at [417, 135] on icon at bounding box center [422, 134] width 10 height 11
click at [0, 0] on input "250930 Demo Day Invites_Base List ( 16638 people )" at bounding box center [0, 0] width 0 height 0
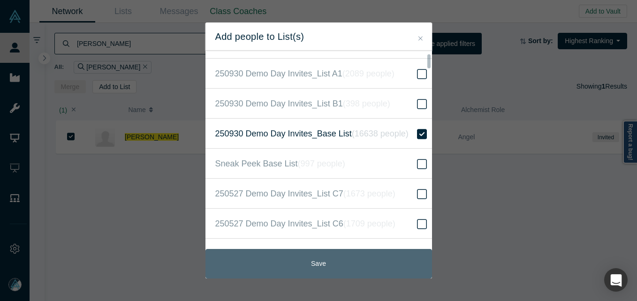
click at [328, 268] on button "Save" at bounding box center [318, 264] width 227 height 30
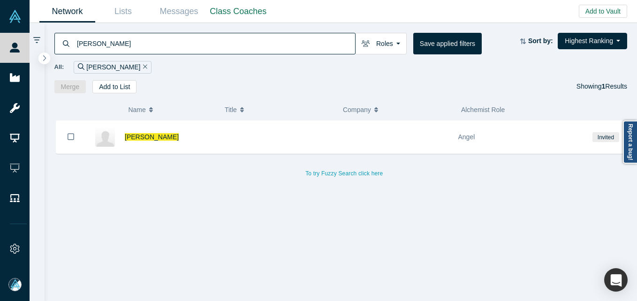
click at [225, 41] on input "Norm Page" at bounding box center [215, 43] width 279 height 22
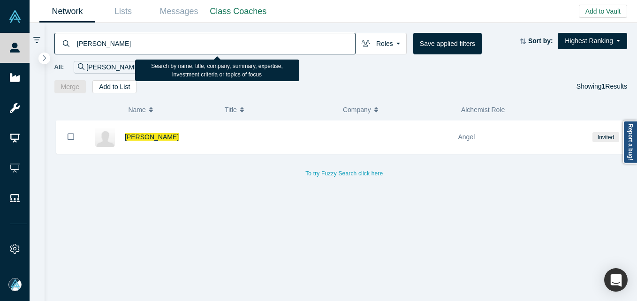
click at [225, 41] on input "Norm Page" at bounding box center [215, 43] width 279 height 22
paste input "Kelly Maguir"
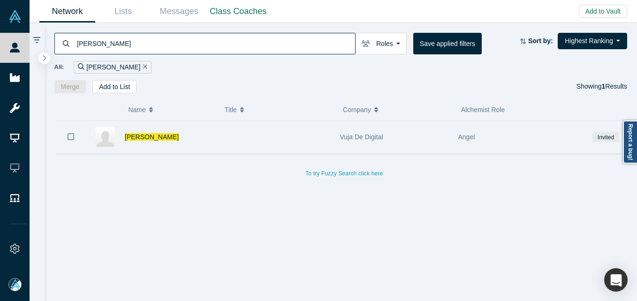
click at [68, 138] on icon "Bookmark" at bounding box center [71, 136] width 7 height 9
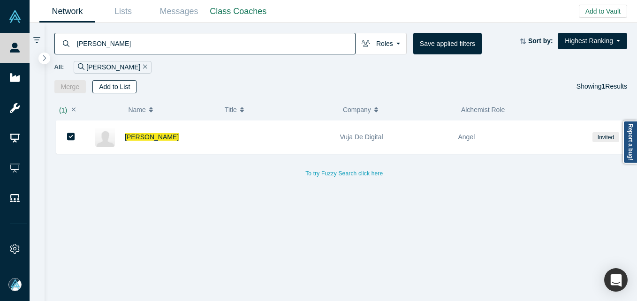
click at [112, 88] on button "Add to List" at bounding box center [114, 86] width 44 height 13
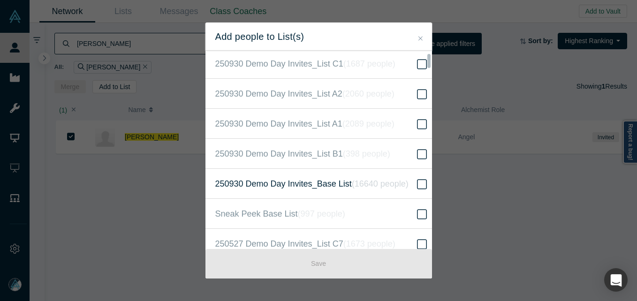
scroll to position [281, 0]
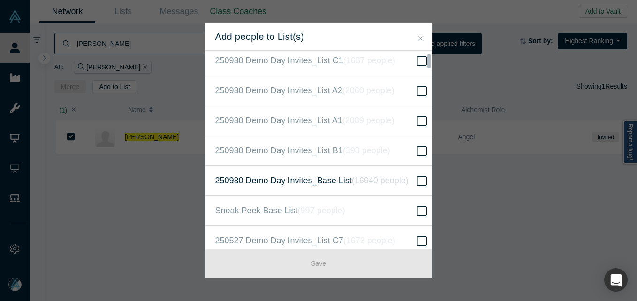
click at [417, 182] on icon at bounding box center [422, 180] width 10 height 11
click at [0, 0] on input "250930 Demo Day Invites_Base List ( 16640 people )" at bounding box center [0, 0] width 0 height 0
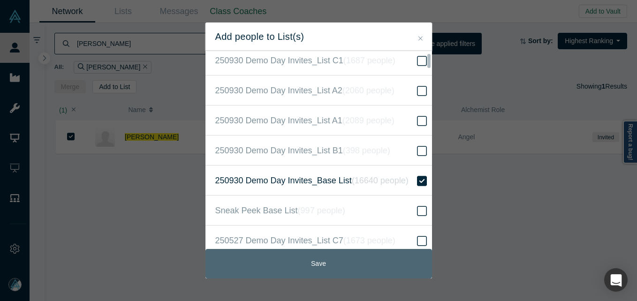
click at [367, 267] on button "Save" at bounding box center [318, 264] width 227 height 30
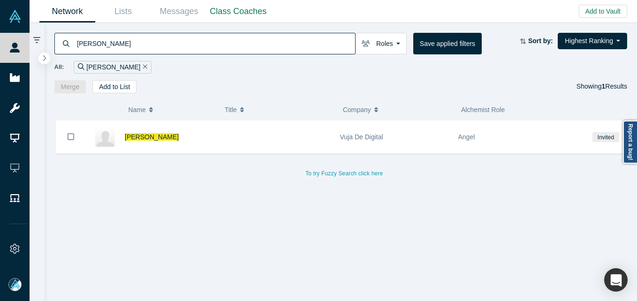
click at [188, 40] on input "Kelly Maguire" at bounding box center [215, 43] width 279 height 22
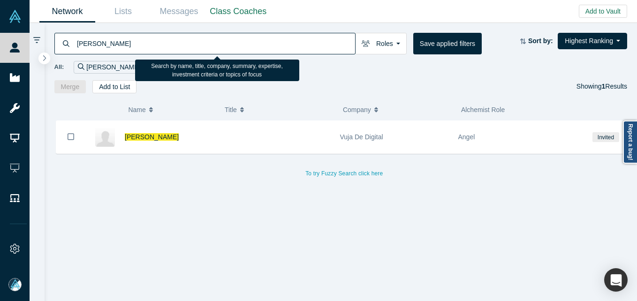
click at [188, 40] on input "Kelly Maguire" at bounding box center [215, 43] width 279 height 22
paste input "Nathan Stoll"
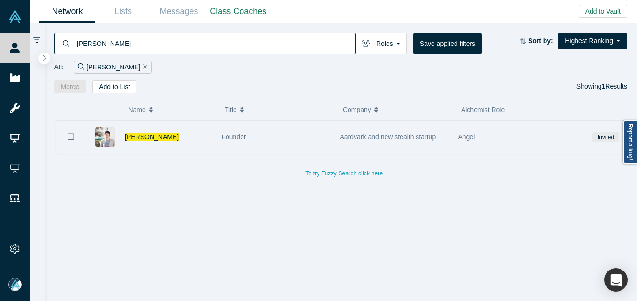
click at [68, 140] on icon "Bookmark" at bounding box center [71, 136] width 7 height 9
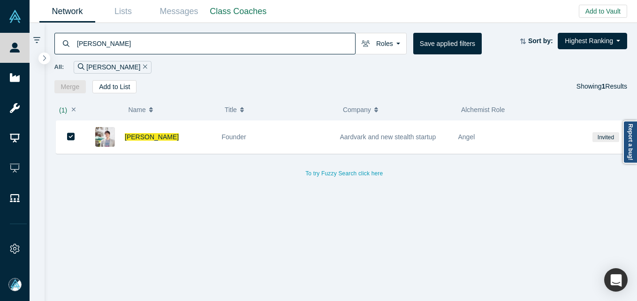
click at [106, 95] on div "( 1 ) Name Title Company Alchemist Role Nathan Stoll Founder Aardvark and new s…" at bounding box center [341, 197] width 593 height 208
click at [109, 89] on button "Add to List" at bounding box center [114, 86] width 44 height 13
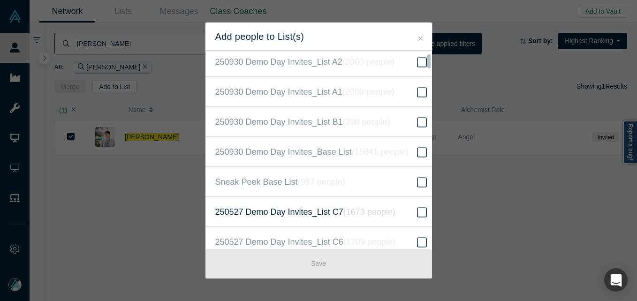
scroll to position [328, 0]
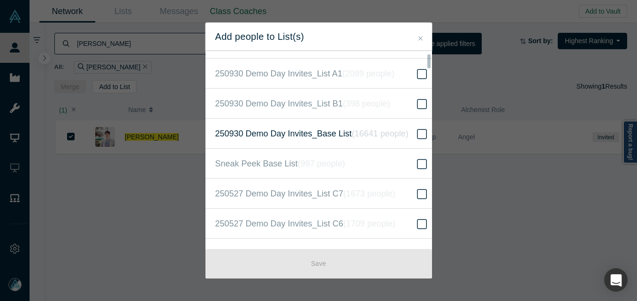
click at [417, 135] on icon at bounding box center [422, 134] width 10 height 11
click at [0, 0] on input "250930 Demo Day Invites_Base List ( 16641 people )" at bounding box center [0, 0] width 0 height 0
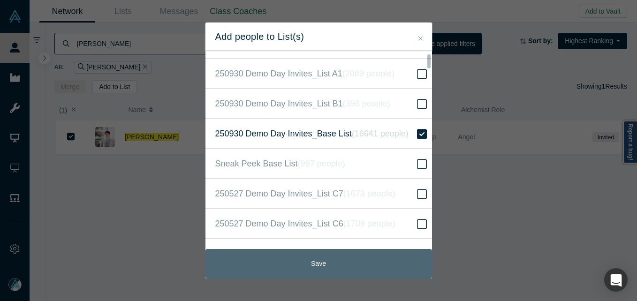
drag, startPoint x: 290, startPoint y: 263, endPoint x: 267, endPoint y: 270, distance: 24.0
click at [289, 263] on button "Save" at bounding box center [318, 264] width 227 height 30
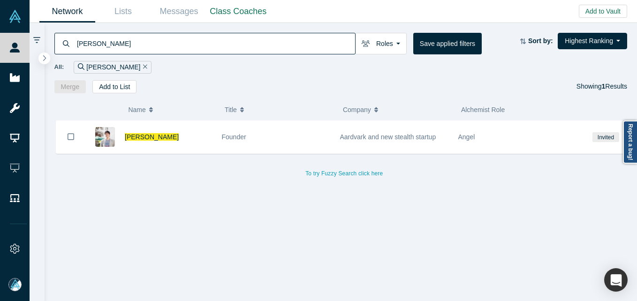
click at [149, 39] on input "Nathan Stoll" at bounding box center [215, 43] width 279 height 22
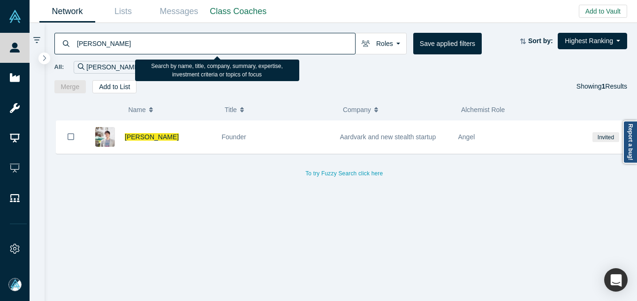
click at [149, 39] on input "Nathan Stoll" at bounding box center [215, 43] width 279 height 22
paste input "Peter Rademaker"
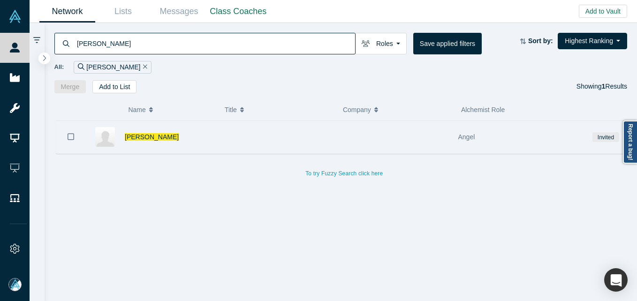
type input "Peter Rademaker"
click at [67, 135] on button "Bookmark" at bounding box center [70, 137] width 29 height 33
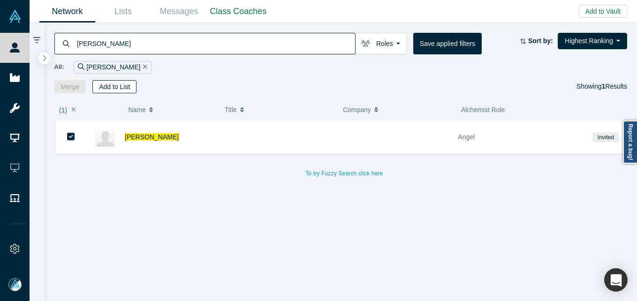
click at [113, 87] on button "Add to List" at bounding box center [114, 86] width 44 height 13
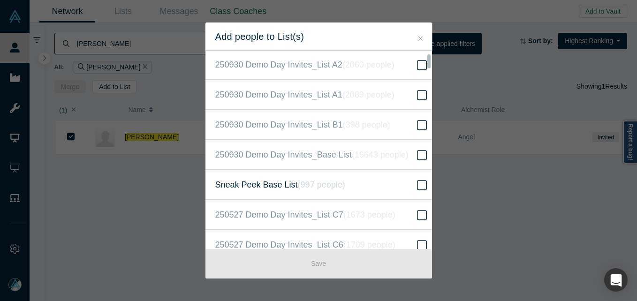
scroll to position [328, 0]
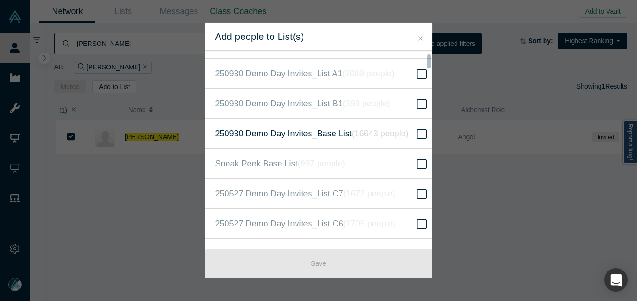
click at [415, 135] on span at bounding box center [422, 134] width 14 height 11
click at [0, 0] on input "250930 Demo Day Invites_Base List ( 16643 people )" at bounding box center [0, 0] width 0 height 0
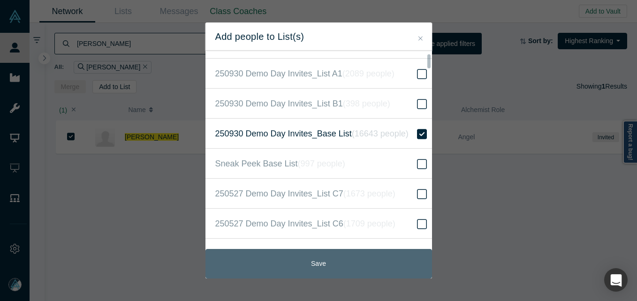
click at [342, 260] on button "Save" at bounding box center [318, 264] width 227 height 30
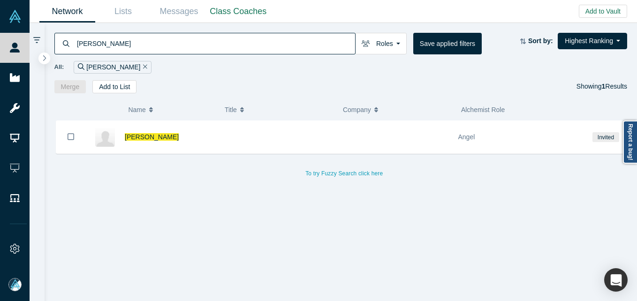
click at [249, 38] on input "Peter Rademaker" at bounding box center [215, 43] width 279 height 22
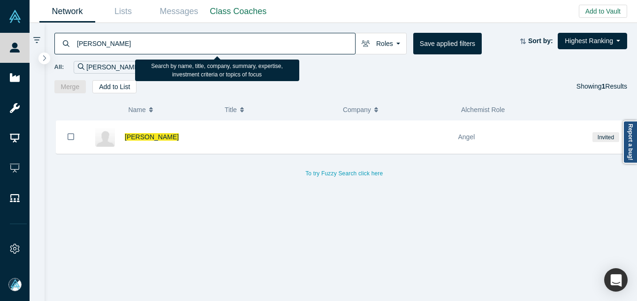
click at [249, 38] on input "Peter Rademaker" at bounding box center [215, 43] width 279 height 22
click at [113, 15] on link "Lists" at bounding box center [123, 11] width 56 height 22
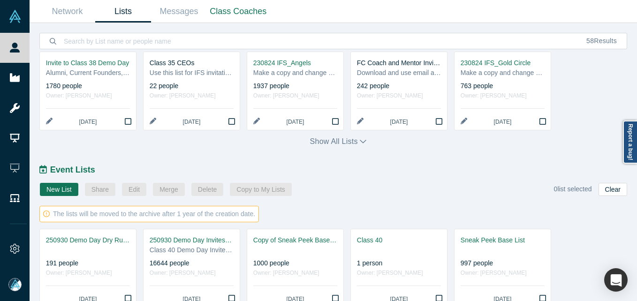
scroll to position [453, 0]
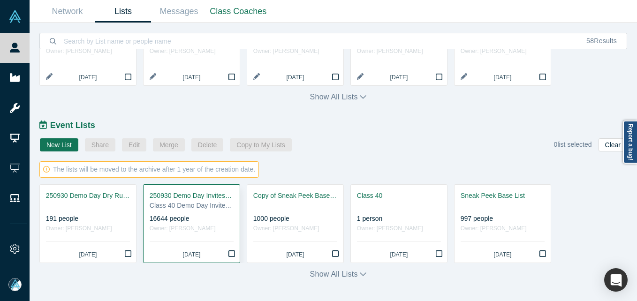
click at [199, 211] on link "250930 Demo Day Invites_Base List Class 40 Demo Day Invitees List 16644 people …" at bounding box center [192, 224] width 96 height 78
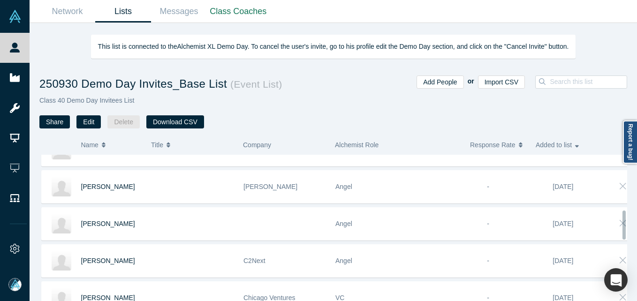
scroll to position [281, 0]
drag, startPoint x: 579, startPoint y: 86, endPoint x: 568, endPoint y: 86, distance: 10.8
click at [577, 86] on input at bounding box center [575, 82] width 104 height 12
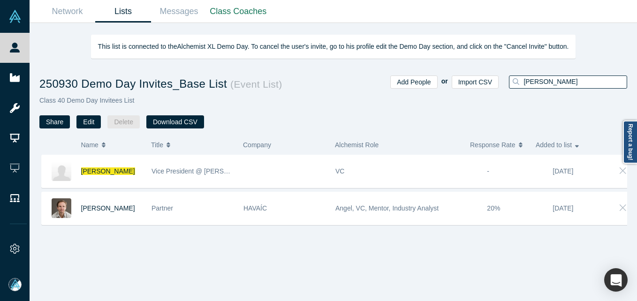
click at [583, 83] on input "chris martin" at bounding box center [575, 82] width 104 height 12
paste input "[PERSON_NAME]"
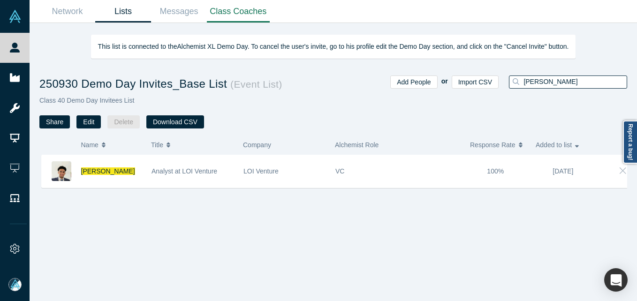
type input "[PERSON_NAME]"
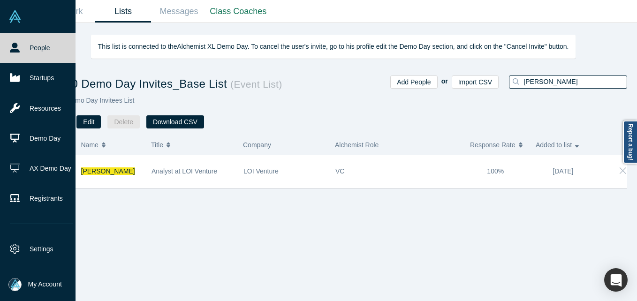
click at [26, 282] on button "My Account" at bounding box center [34, 284] width 53 height 13
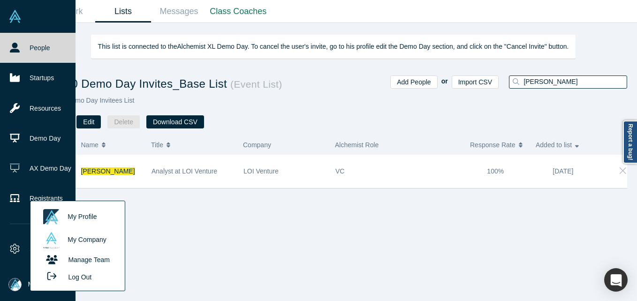
drag, startPoint x: 81, startPoint y: 279, endPoint x: 74, endPoint y: 290, distance: 12.9
click at [80, 280] on button "Log Out" at bounding box center [66, 276] width 56 height 17
